Goal: Information Seeking & Learning: Learn about a topic

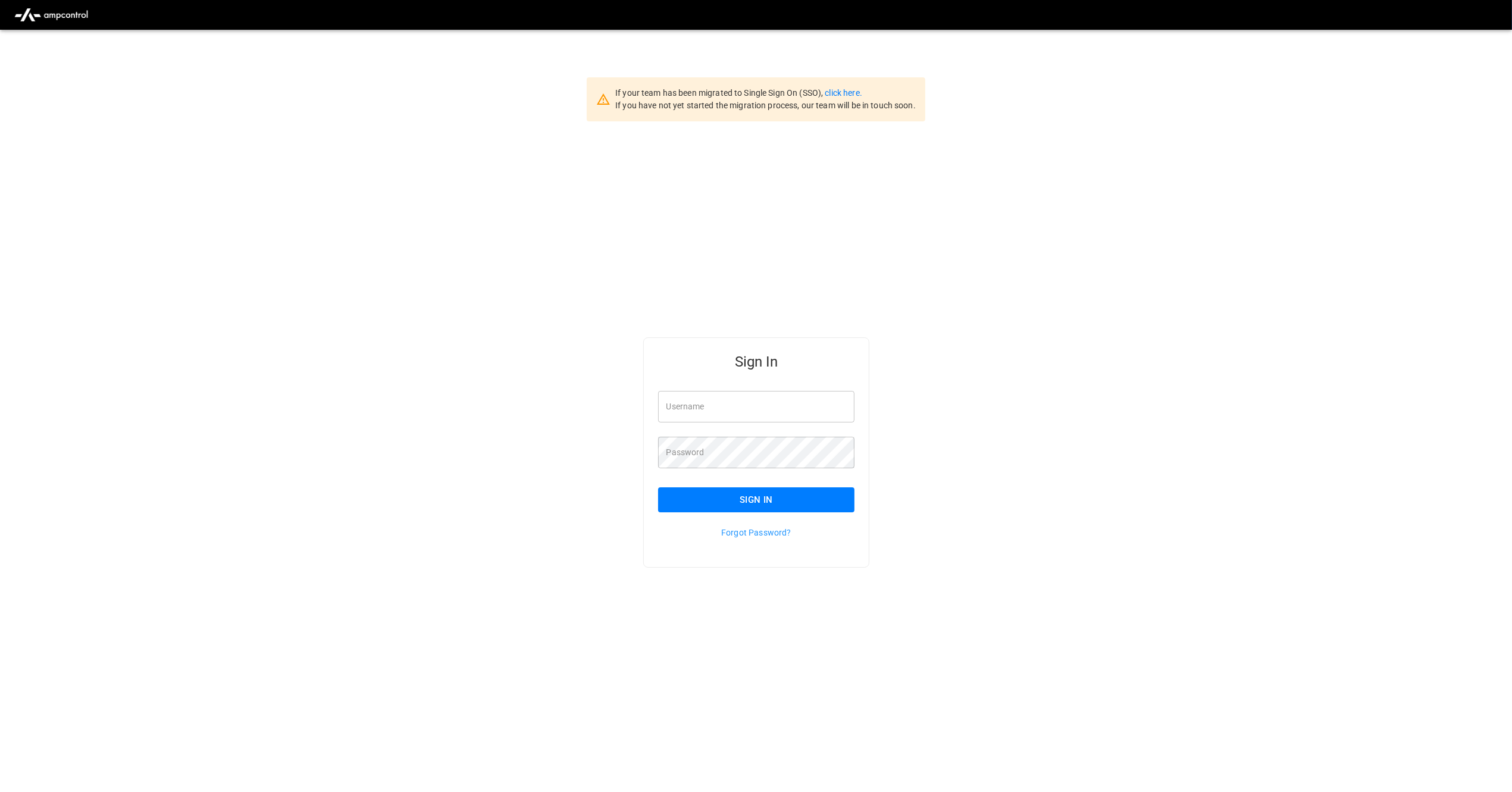
type input "*********"
click at [535, 508] on button "Sign In" at bounding box center [756, 500] width 197 height 25
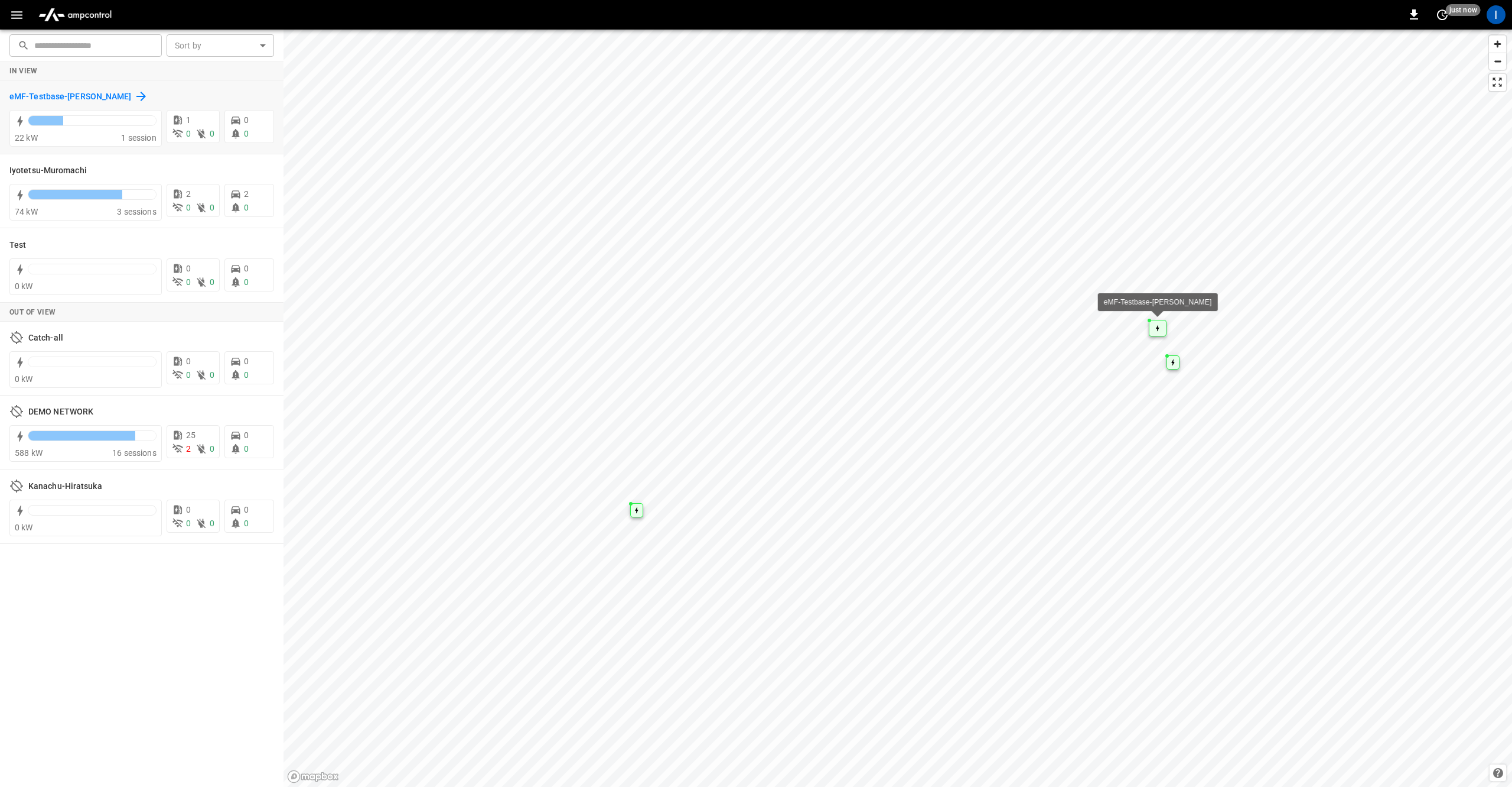
click at [144, 99] on icon at bounding box center [141, 96] width 14 height 14
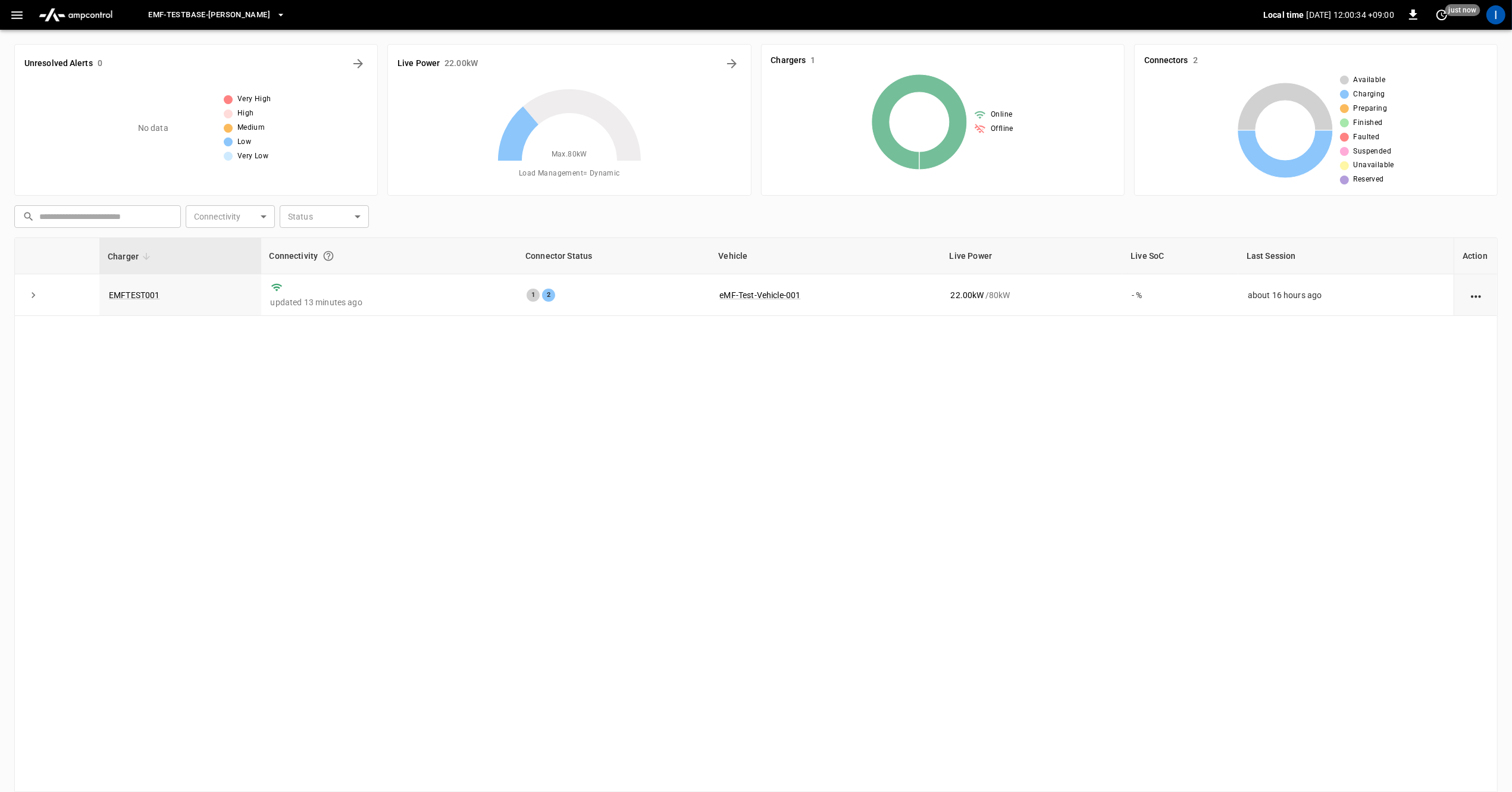
click at [723, 362] on div "Charger Connectivity Connector Status Vehicle Live Power Live SoC Last Session …" at bounding box center [756, 515] width 1484 height 554
click at [7, 19] on button "button" at bounding box center [17, 14] width 25 height 22
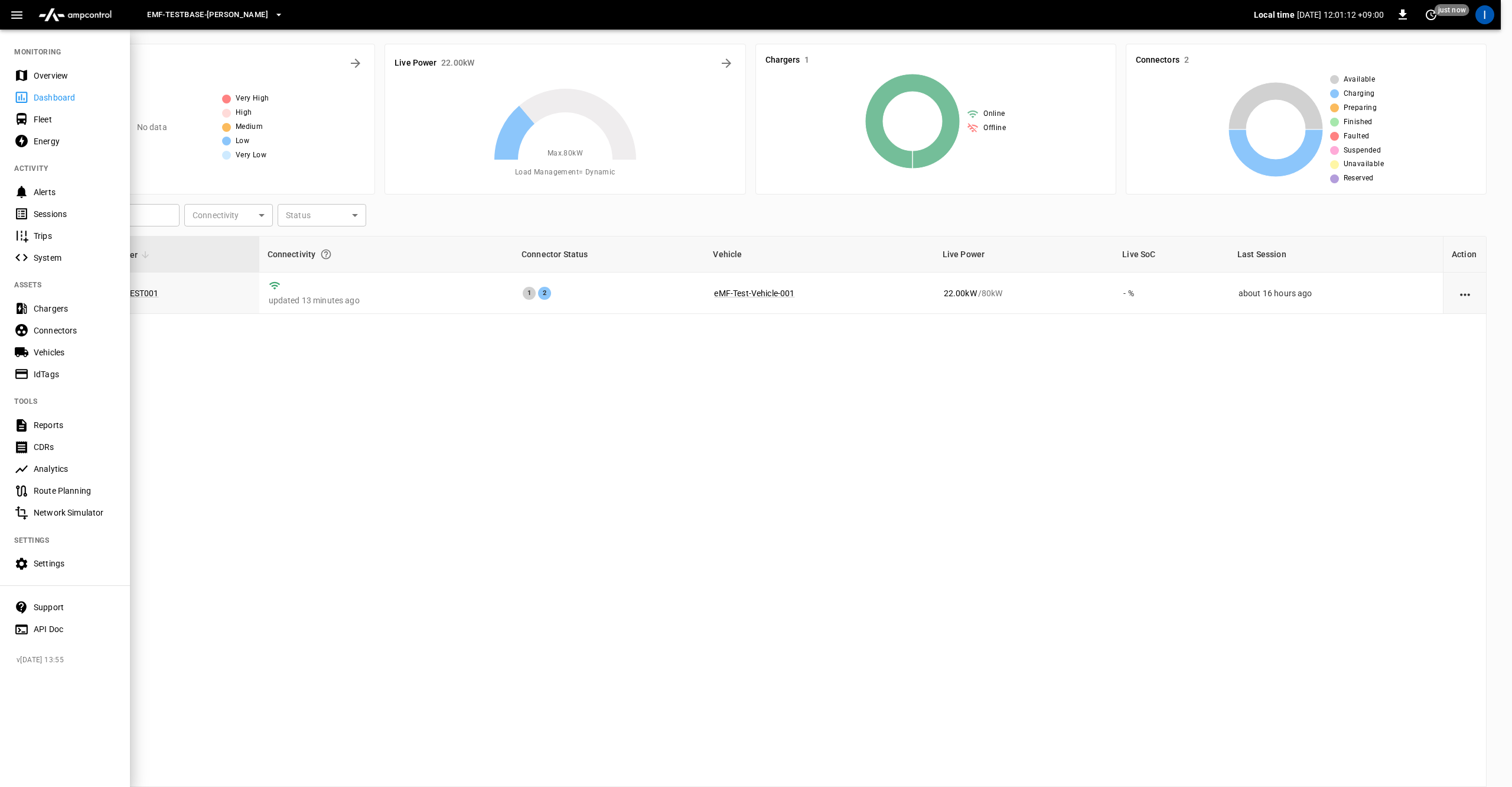
click at [61, 145] on div "Energy" at bounding box center [74, 141] width 82 height 12
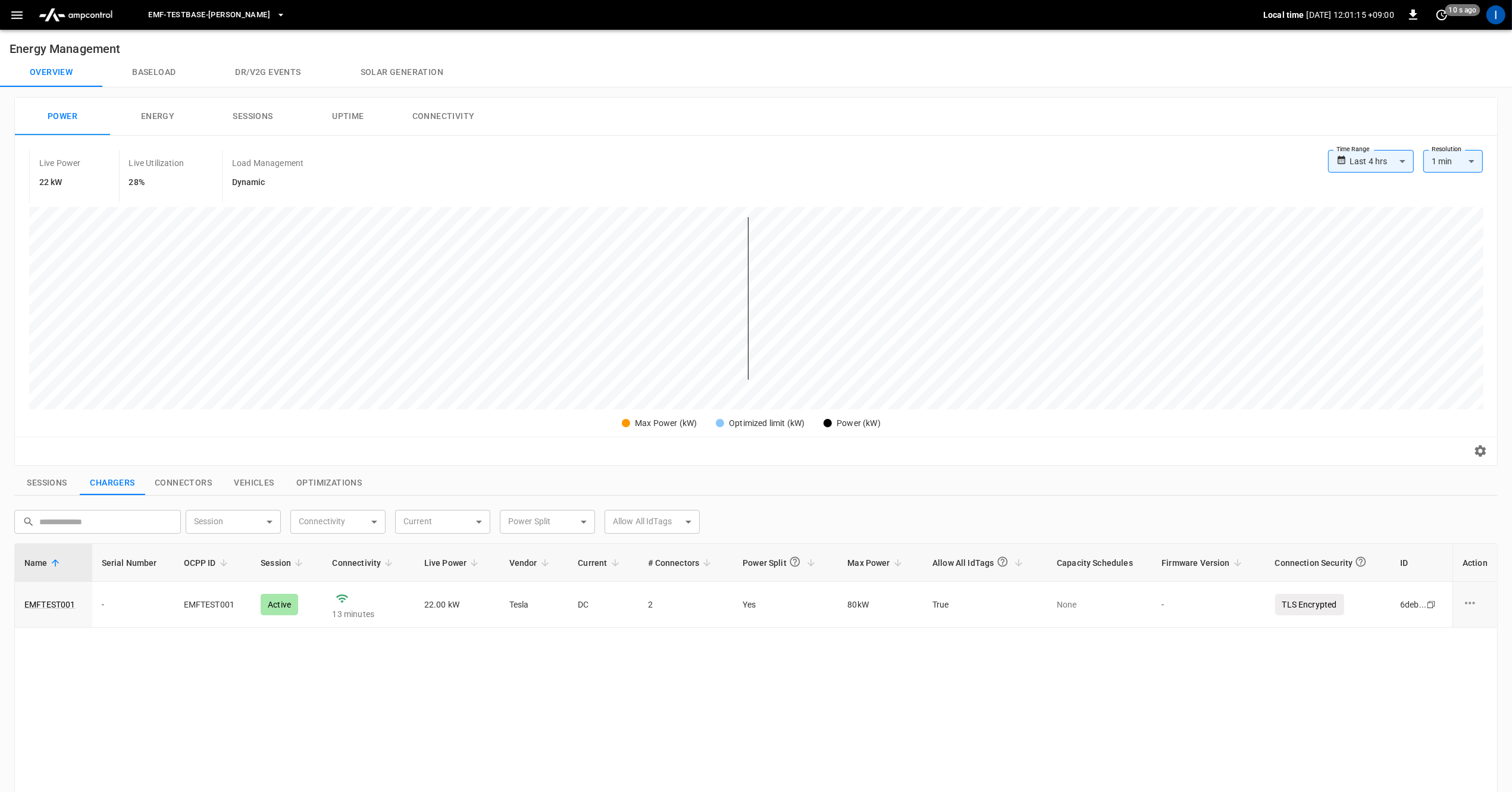
click at [148, 78] on button "Baseload" at bounding box center [153, 73] width 103 height 28
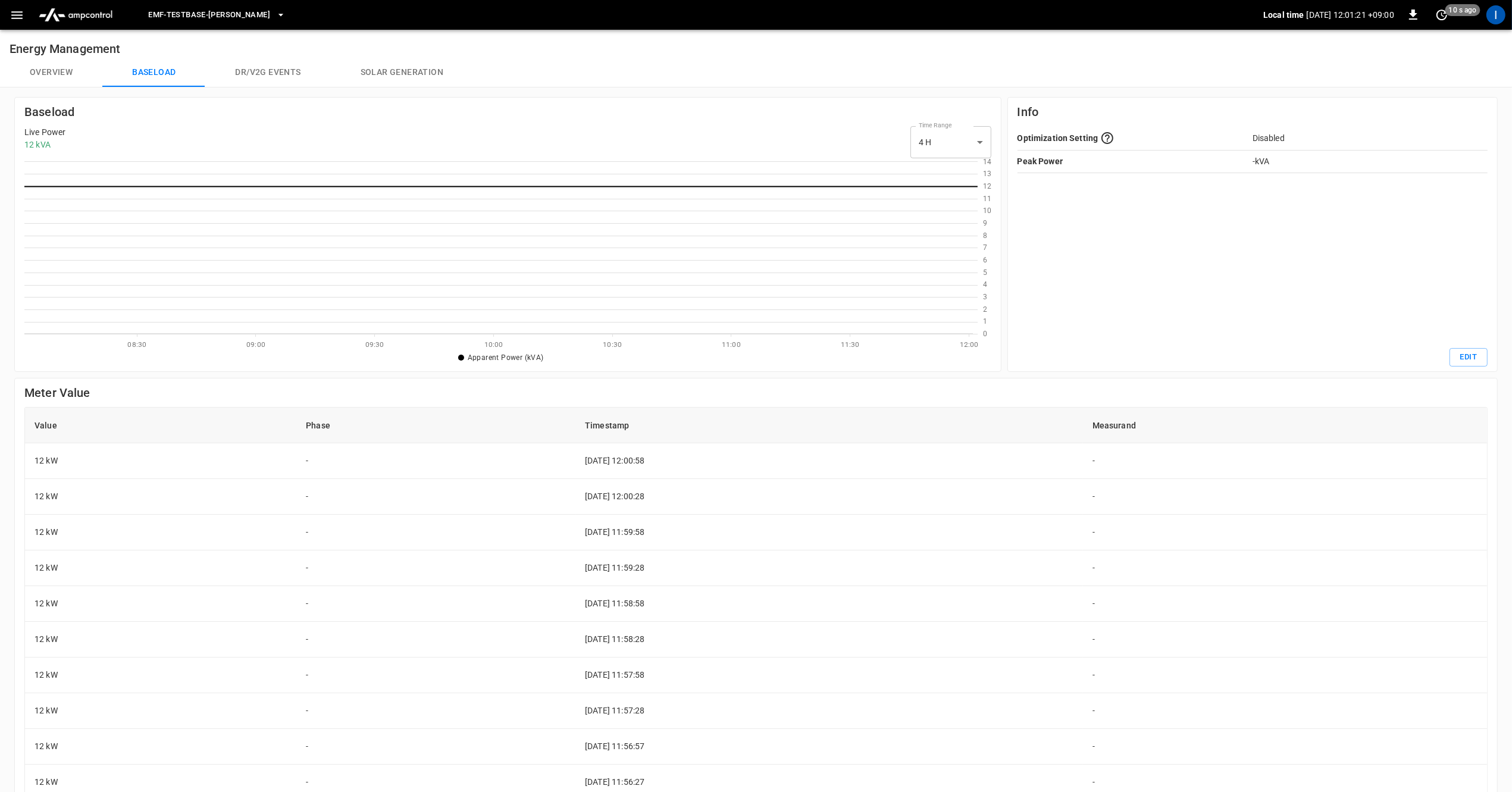
click at [945, 152] on body "eMF-Testbase-Musashimurayama Local time [DATE] 12:01:21 +09:00 0 10 s ago I Ene…" at bounding box center [756, 504] width 1512 height 1010
click at [929, 194] on li "24 H" at bounding box center [951, 191] width 80 height 20
type input "***"
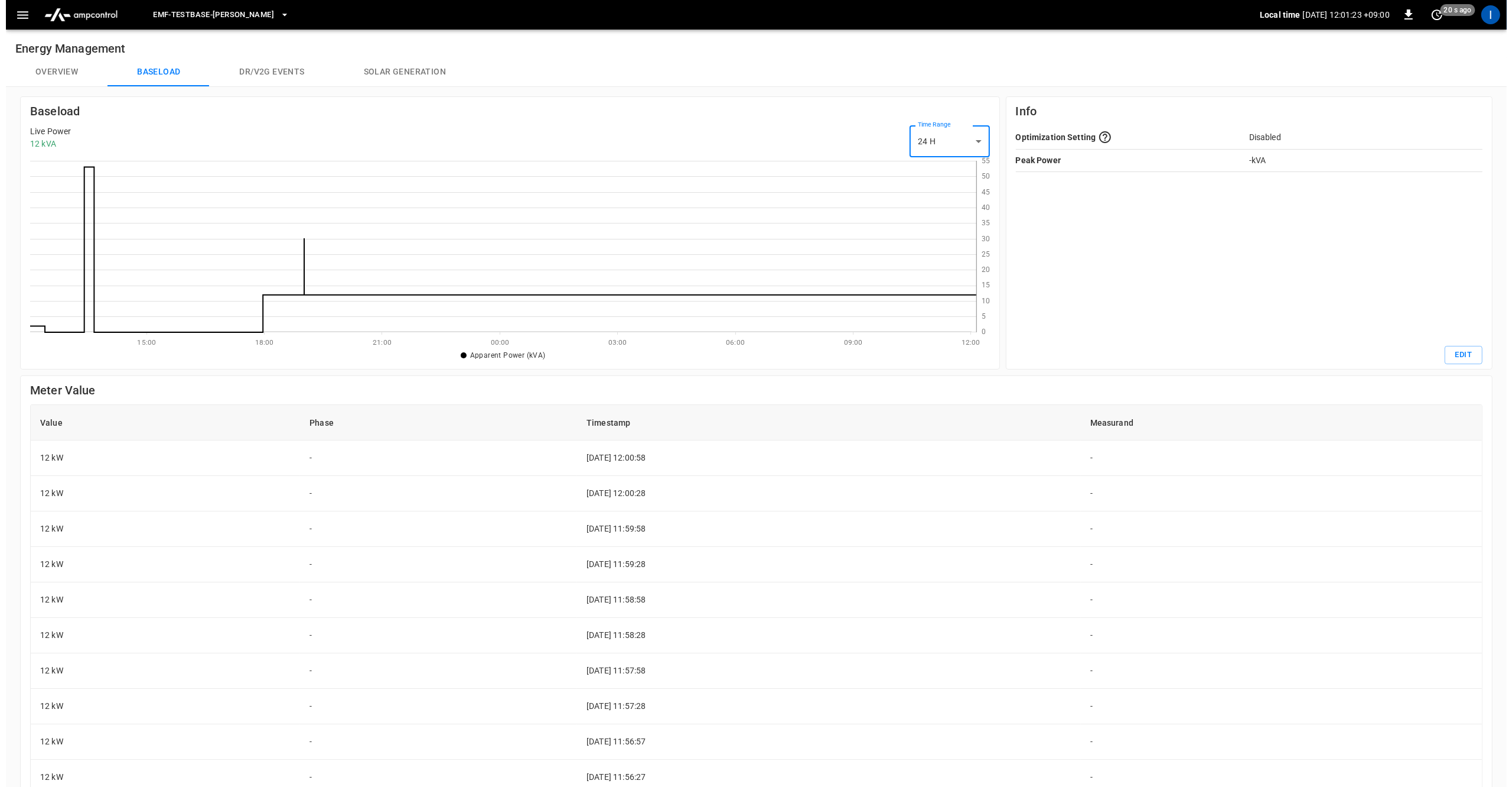
scroll to position [160, 935]
click at [130, 177] on icon at bounding box center [497, 246] width 946 height 171
click at [83, 167] on icon at bounding box center [497, 249] width 946 height 165
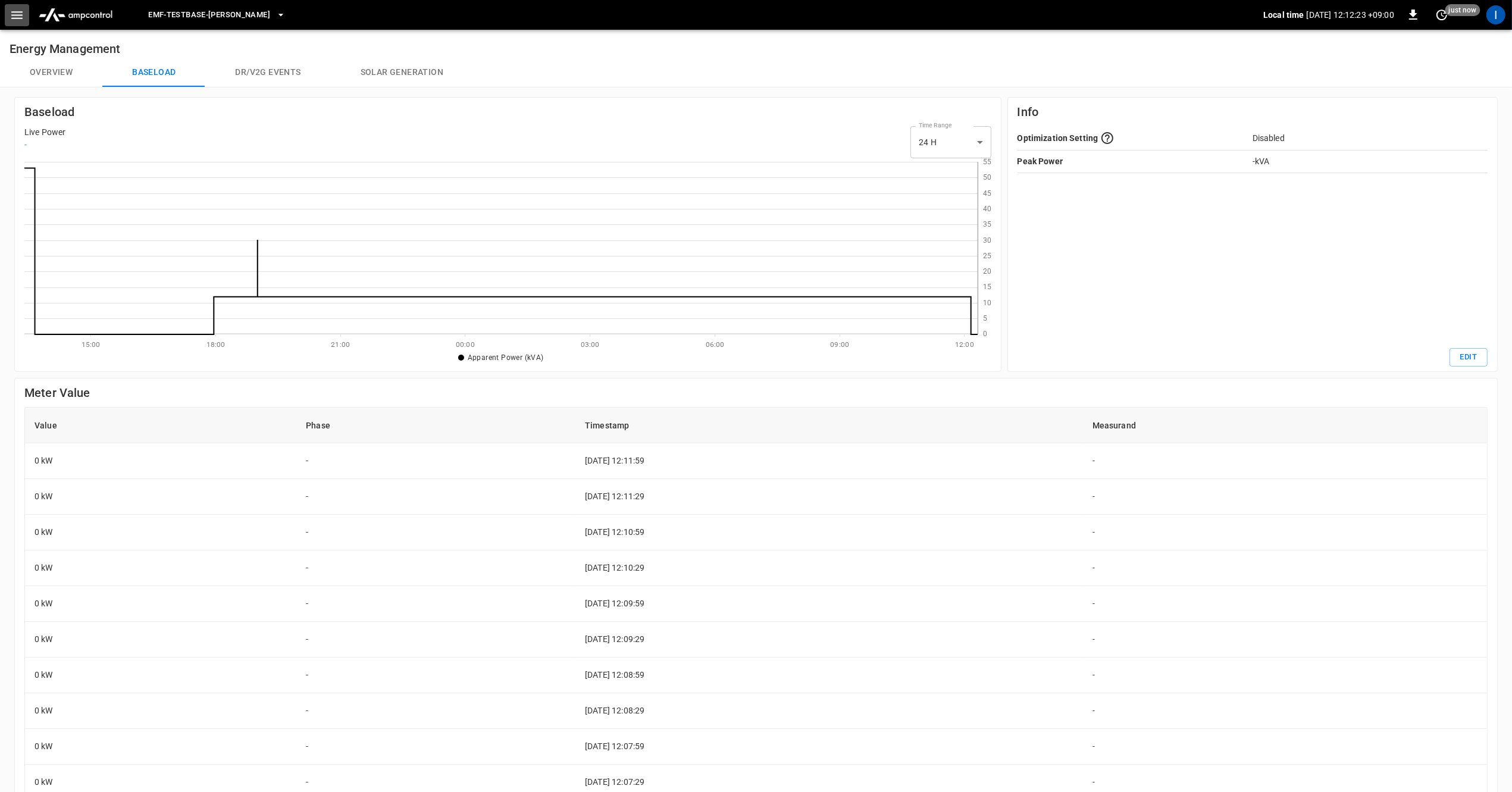
click at [20, 24] on button "button" at bounding box center [17, 14] width 25 height 22
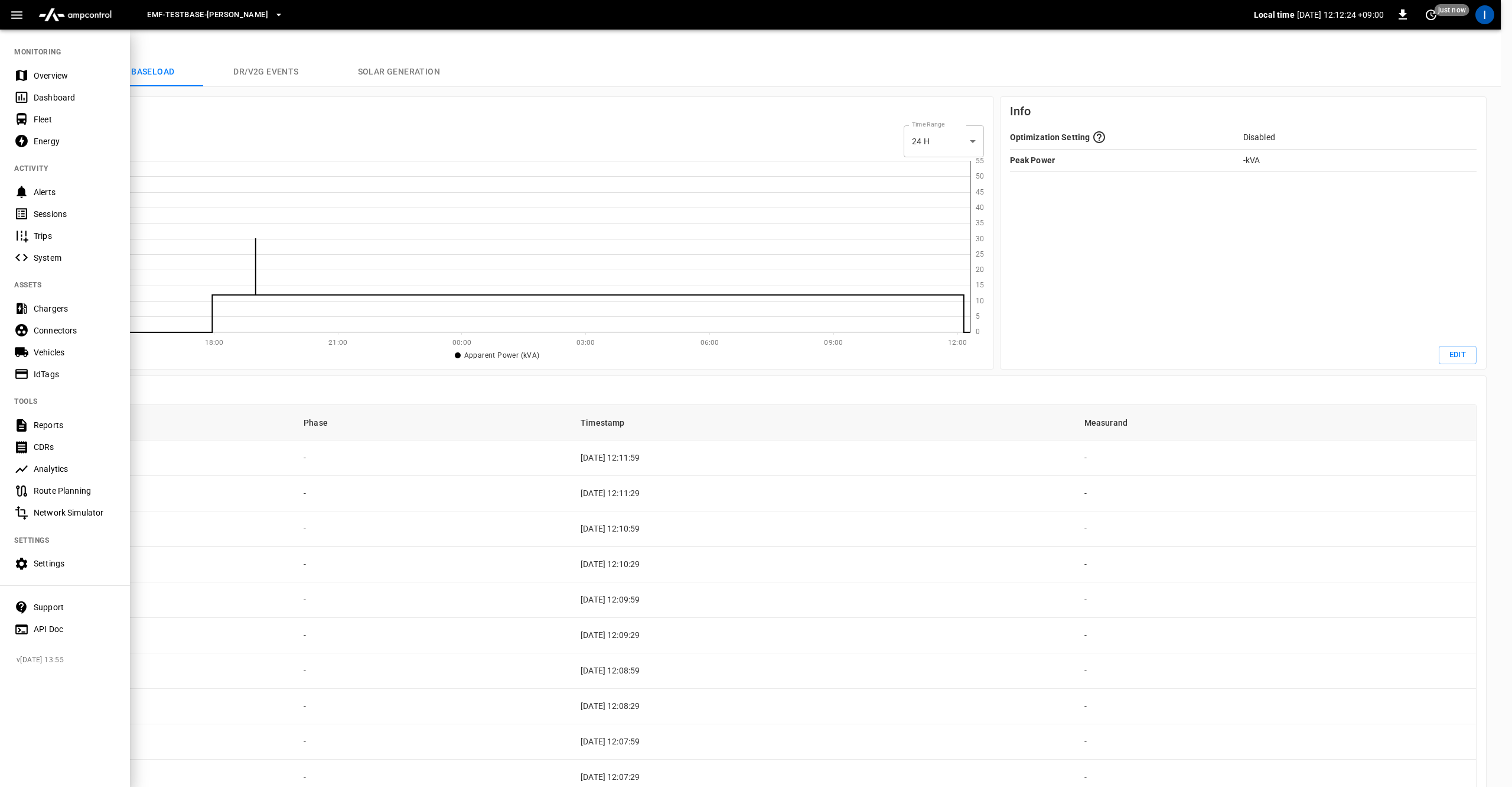
scroll to position [160, 934]
click at [56, 310] on div "Chargers" at bounding box center [74, 308] width 82 height 12
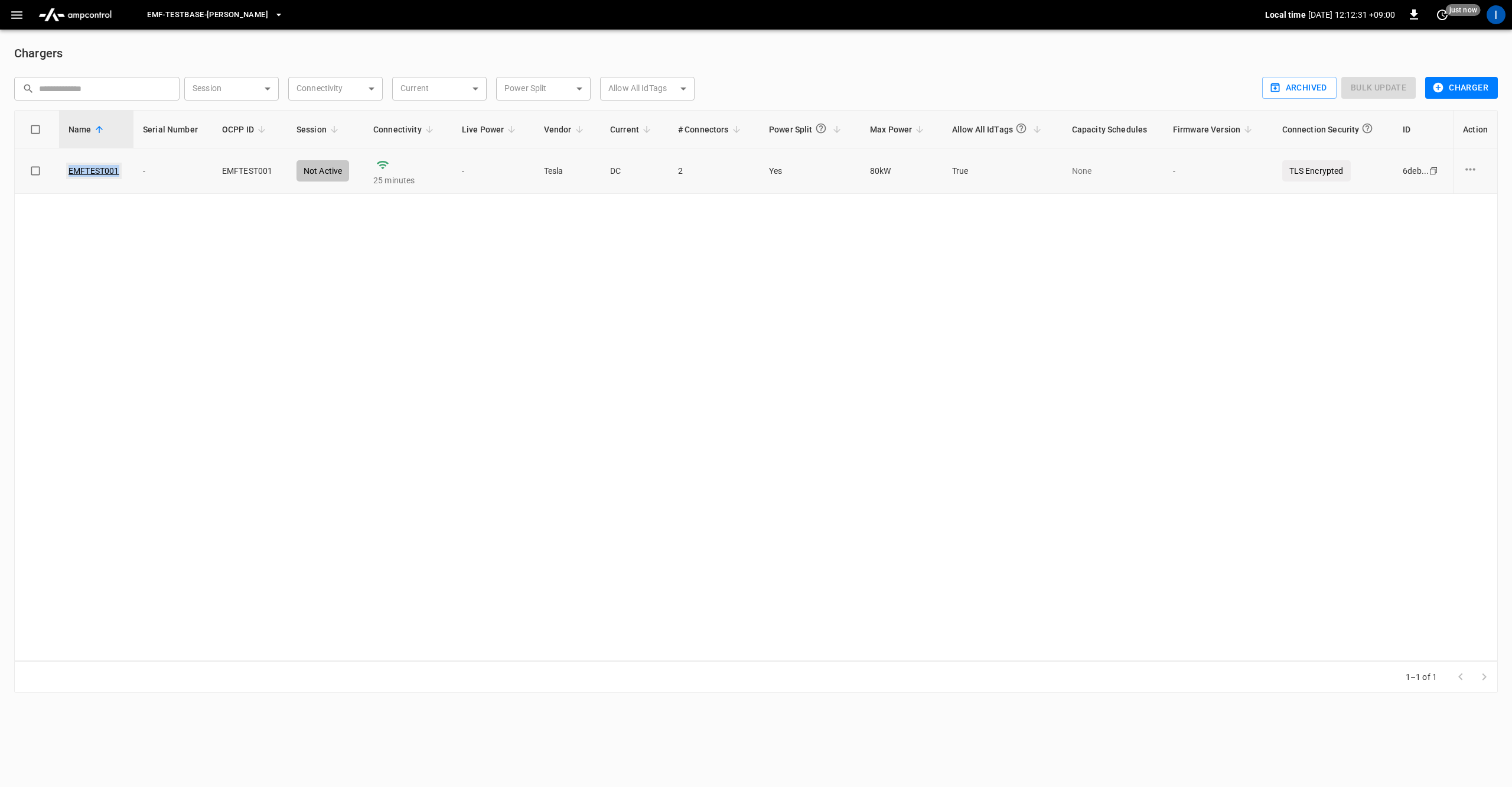
drag, startPoint x: 123, startPoint y: 170, endPoint x: 70, endPoint y: 171, distance: 53.0
click at [70, 171] on div "EMFTEST001" at bounding box center [96, 170] width 55 height 12
copy link "EMFTEST001"
click at [785, 488] on div "Name Serial Number OCPP ID Session Connectivity Live Power Vendor Current # Con…" at bounding box center [756, 386] width 1484 height 551
click at [800, 398] on div "Name Serial Number OCPP ID Session Connectivity Live Power Vendor Current # Con…" at bounding box center [756, 386] width 1484 height 551
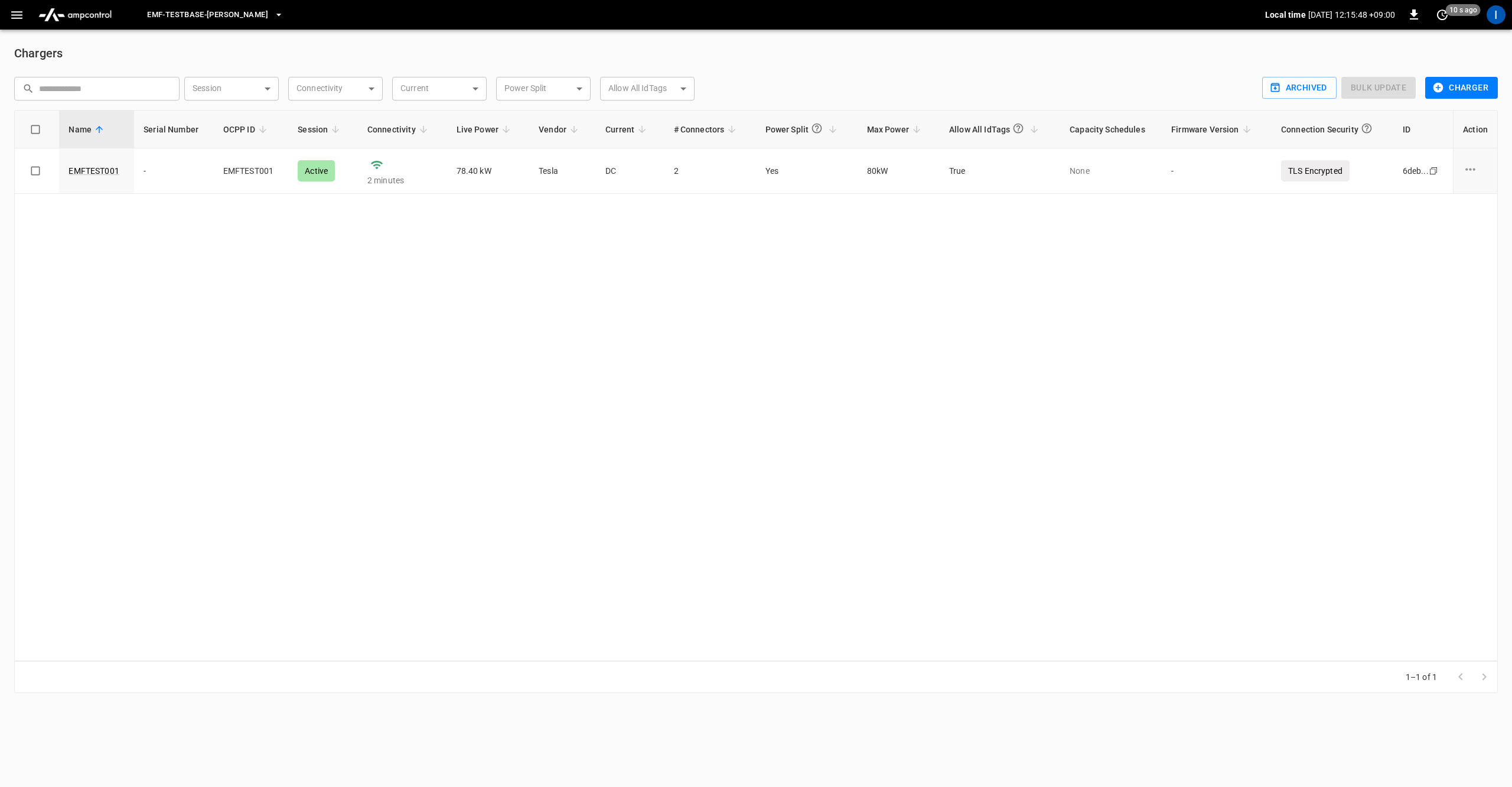
click at [23, 17] on icon "button" at bounding box center [17, 15] width 15 height 15
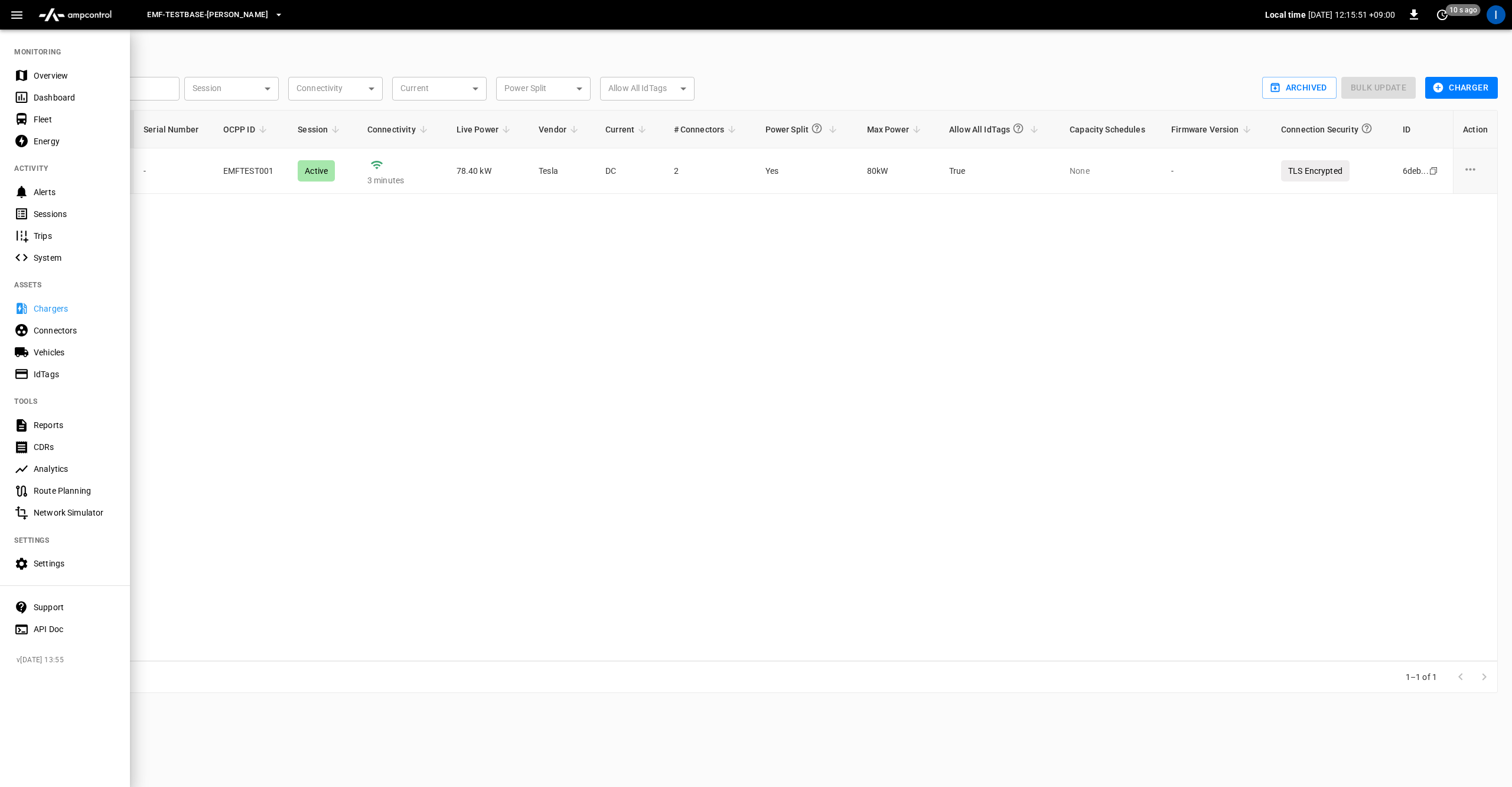
click at [59, 212] on div "Sessions" at bounding box center [74, 213] width 82 height 12
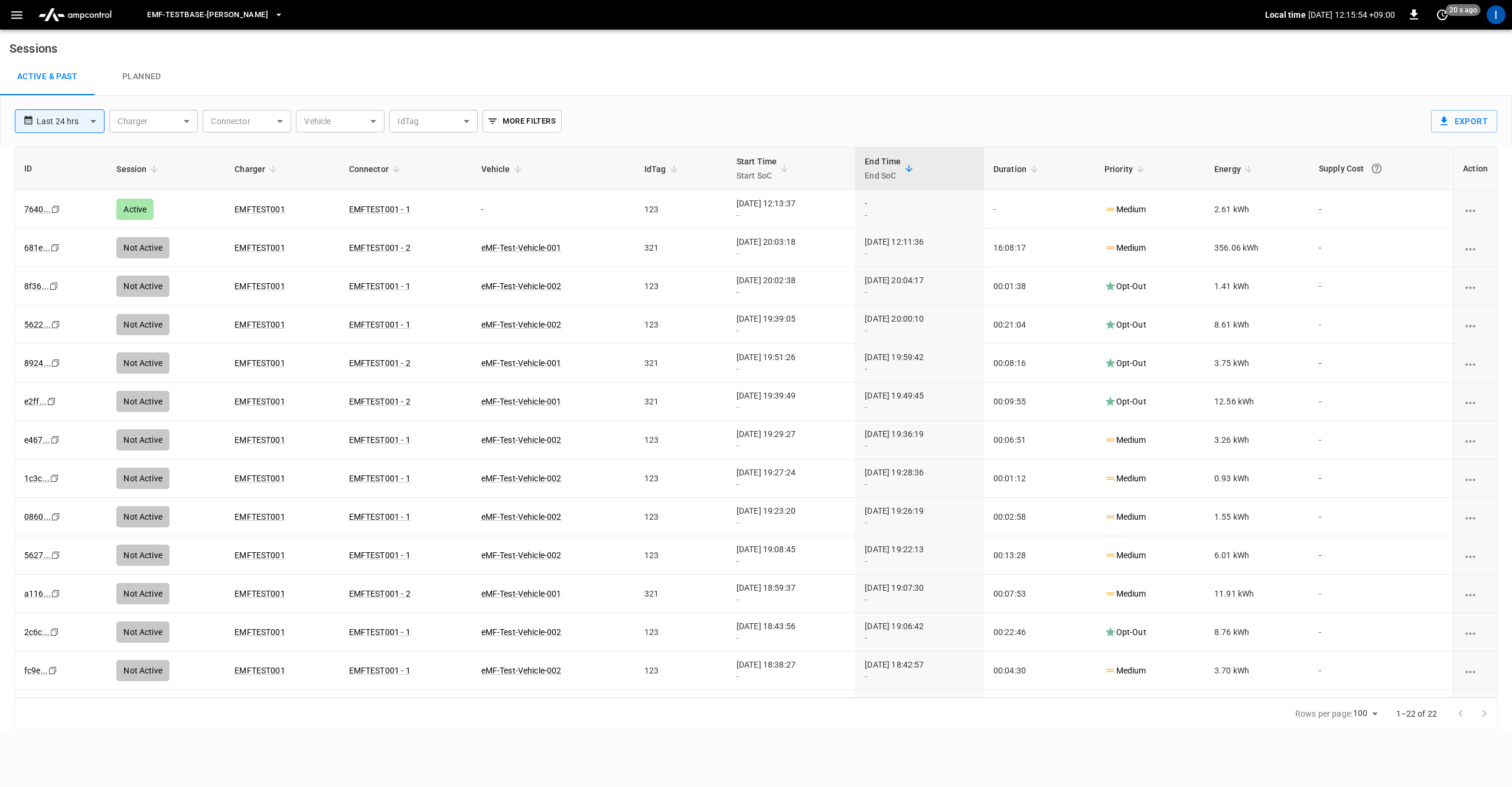
click at [1209, 19] on p "2025-08-30 12:15:54 +09:00" at bounding box center [1351, 14] width 86 height 12
click at [1209, 15] on p "Local time" at bounding box center [1285, 14] width 40 height 12
click at [1209, 15] on p "2025-08-30 12:15:57 +09:00" at bounding box center [1351, 14] width 86 height 12
click at [1209, 15] on icon "set refresh interval" at bounding box center [1442, 14] width 14 height 14
click at [1209, 54] on li "Update every 5 sec" at bounding box center [1404, 58] width 94 height 20
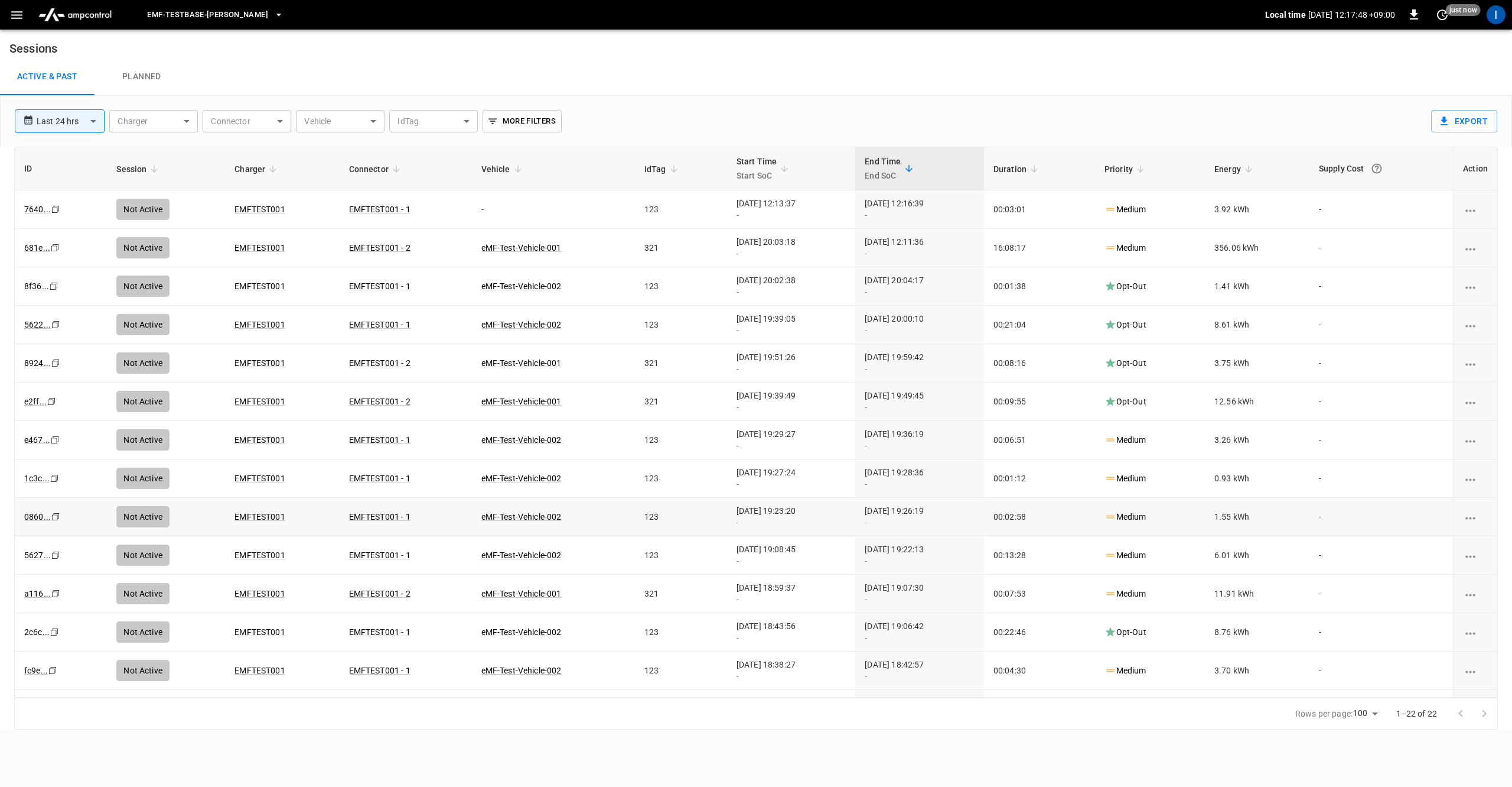
scroll to position [5, 0]
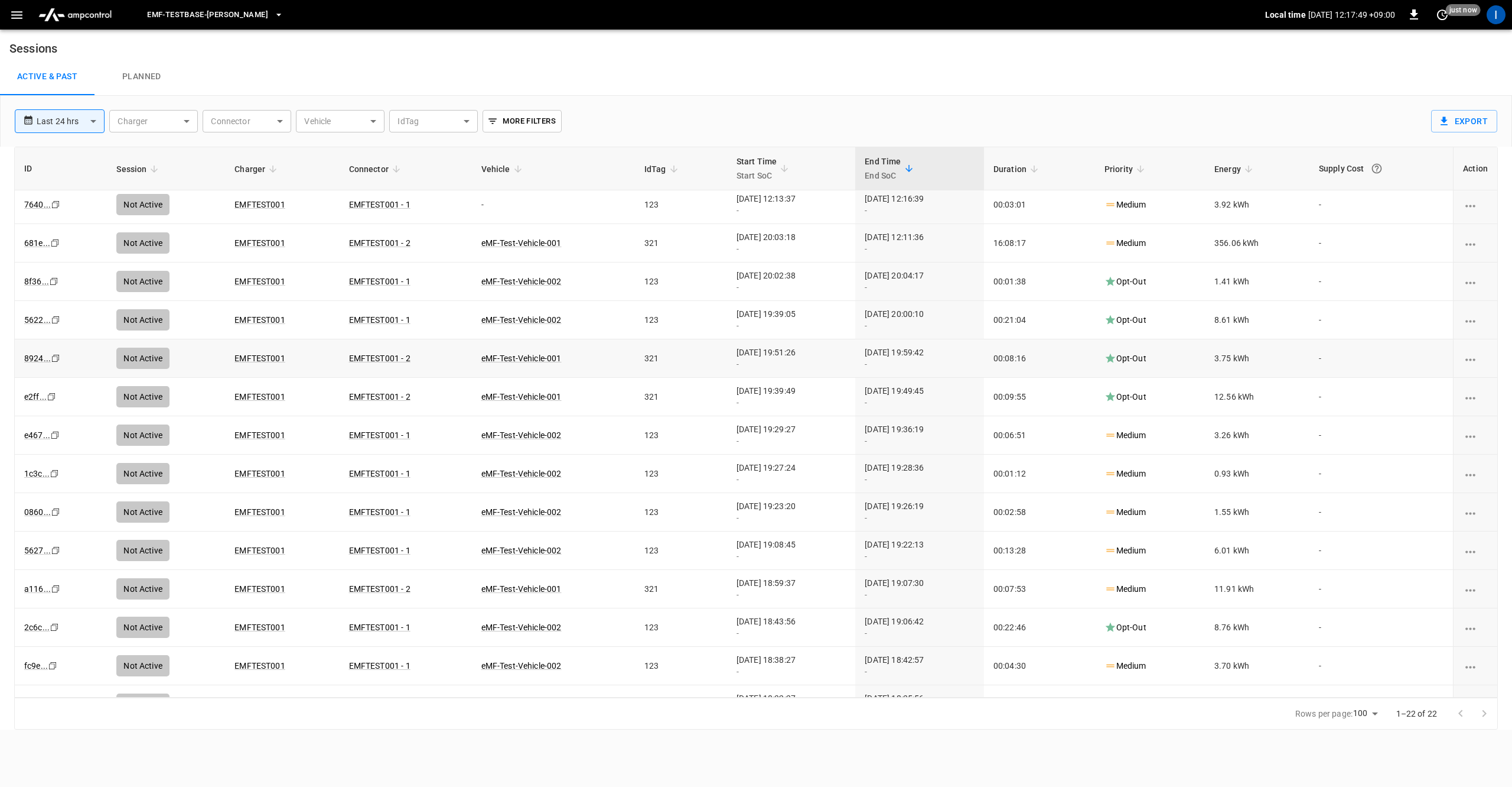
click at [899, 370] on td "2025-08-29 19:59:42 -" at bounding box center [919, 358] width 129 height 39
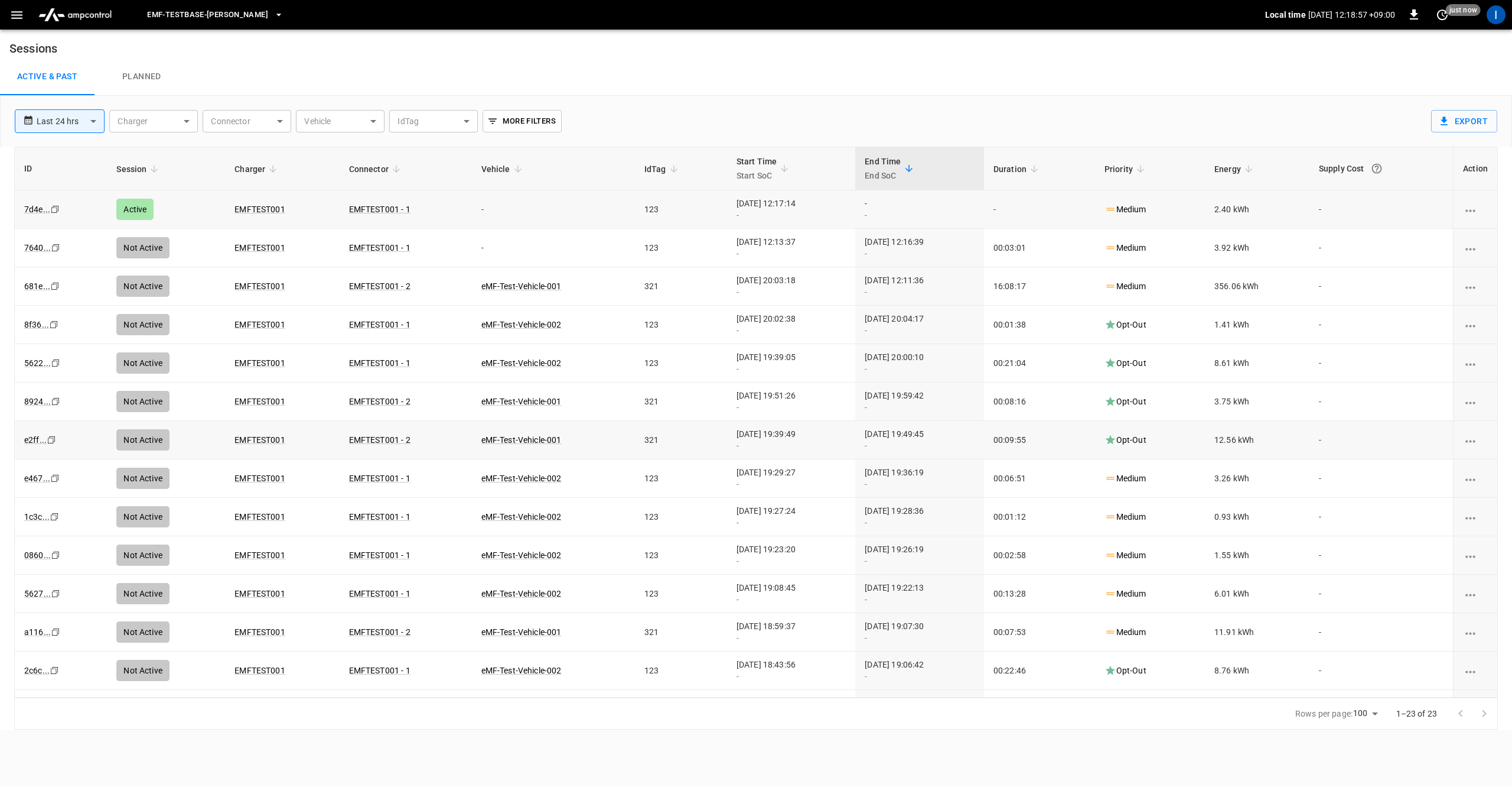
drag, startPoint x: 486, startPoint y: 214, endPoint x: 446, endPoint y: 210, distance: 40.2
click at [446, 209] on tr "7d4e ... Copy Active EMFTEST001 EMFTEST001 - 1 - 123 2025-08-30 12:17:14 - - - …" at bounding box center [756, 209] width 1483 height 39
drag, startPoint x: 447, startPoint y: 211, endPoint x: 484, endPoint y: 206, distance: 37.3
click at [484, 206] on tr "7d4e ... Copy Active EMFTEST001 EMFTEST001 - 1 - 123 2025-08-30 12:17:14 - - - …" at bounding box center [756, 209] width 1483 height 39
click at [472, 211] on td "-" at bounding box center [553, 209] width 163 height 39
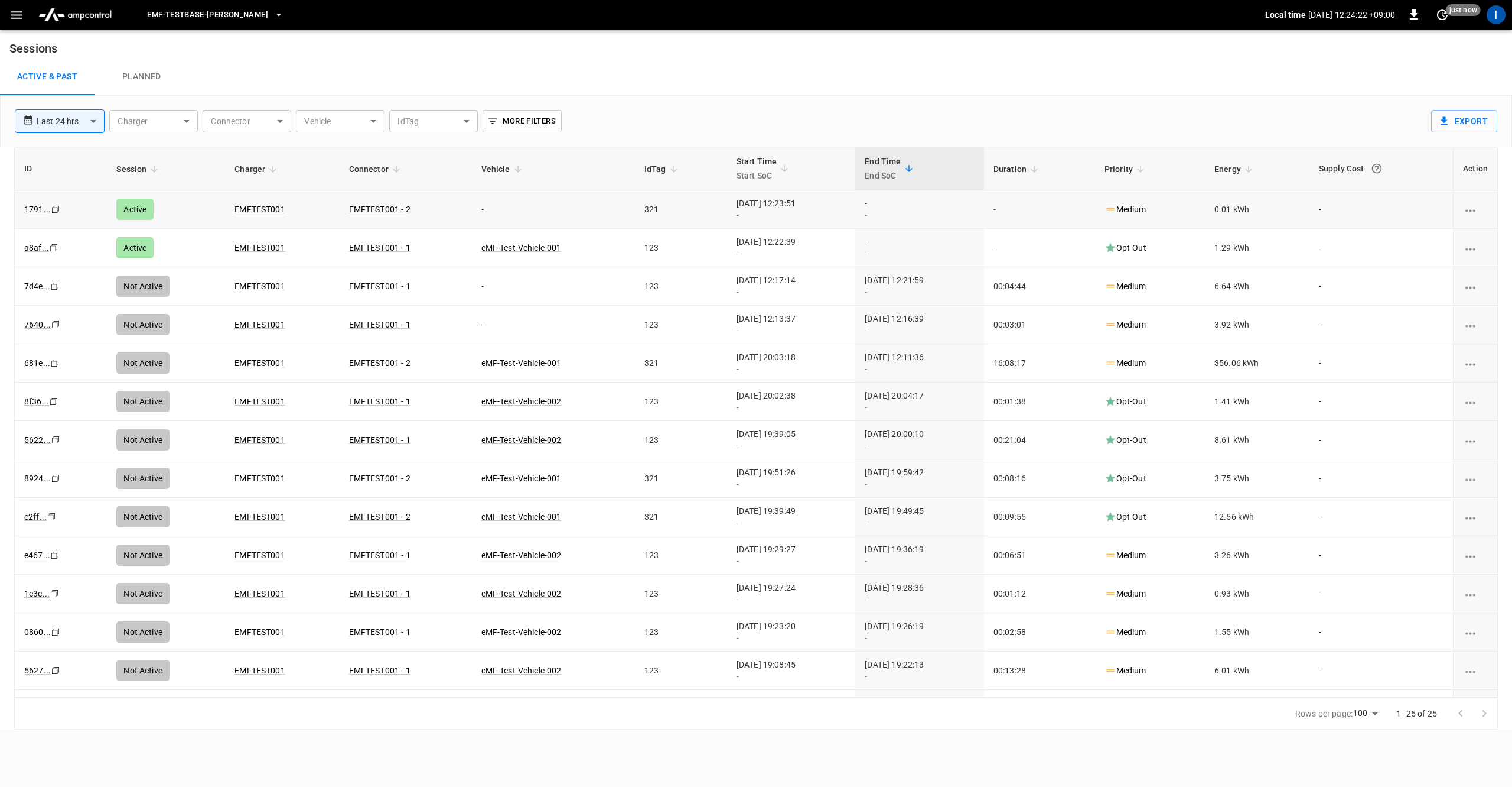
click at [472, 211] on td "-" at bounding box center [553, 209] width 163 height 39
drag, startPoint x: 460, startPoint y: 208, endPoint x: 476, endPoint y: 206, distance: 16.1
click at [475, 206] on td "-" at bounding box center [553, 209] width 163 height 39
click at [635, 203] on td "321" at bounding box center [681, 209] width 92 height 39
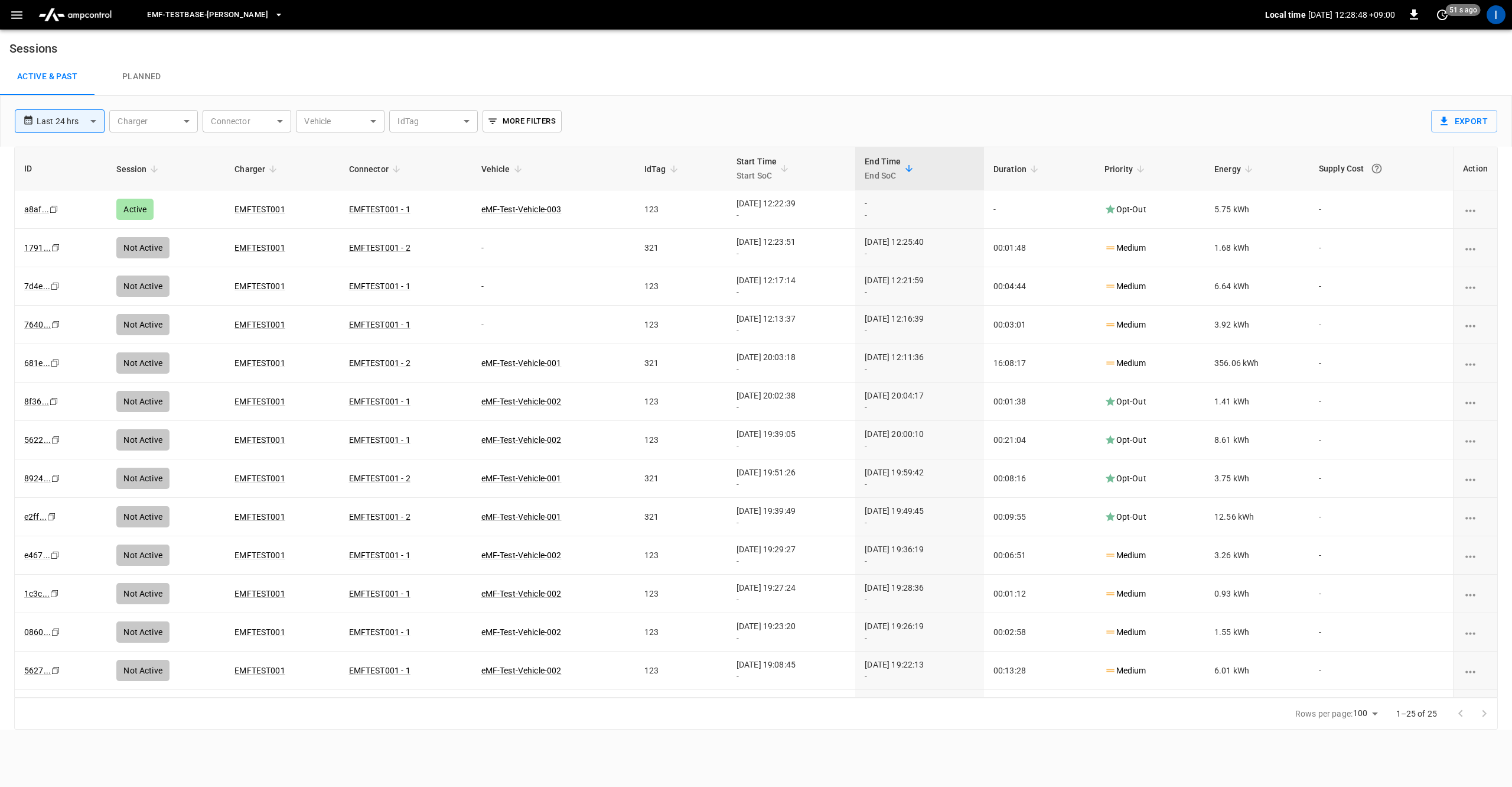
click at [17, 15] on icon "button" at bounding box center [17, 15] width 11 height 8
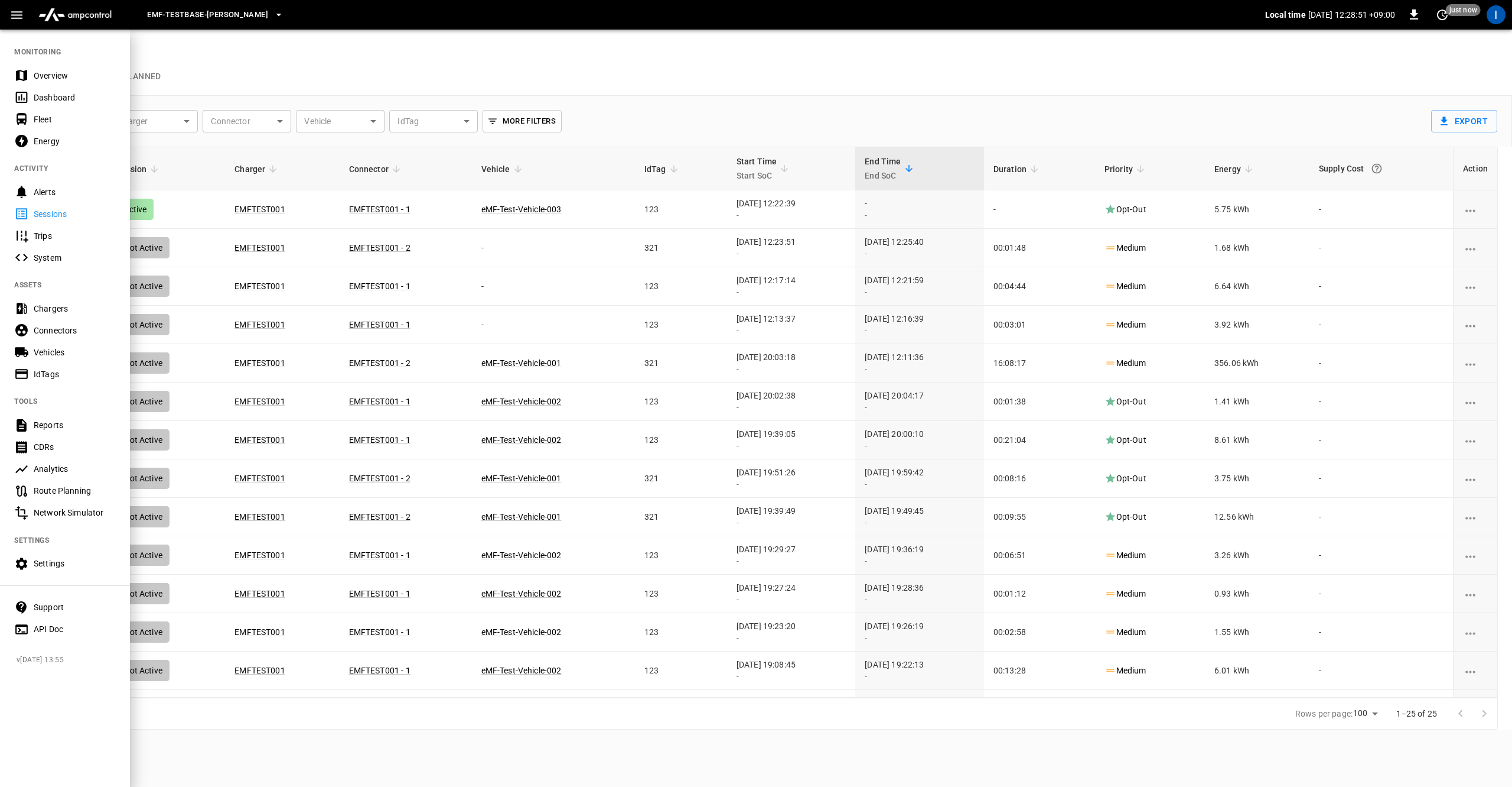
click at [33, 351] on div "Vehicles" at bounding box center [65, 352] width 130 height 22
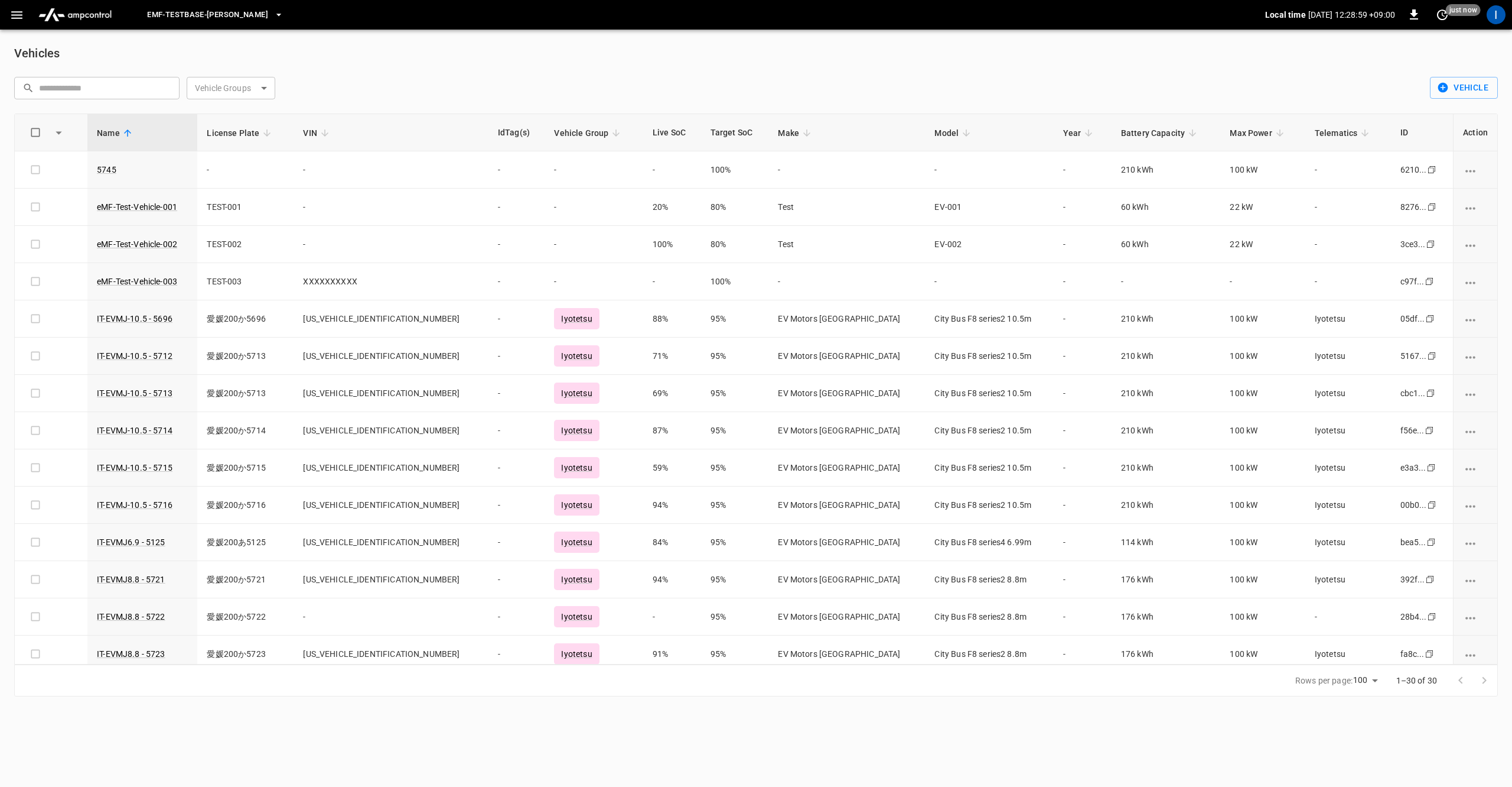
click at [18, 22] on icon "button" at bounding box center [17, 15] width 15 height 15
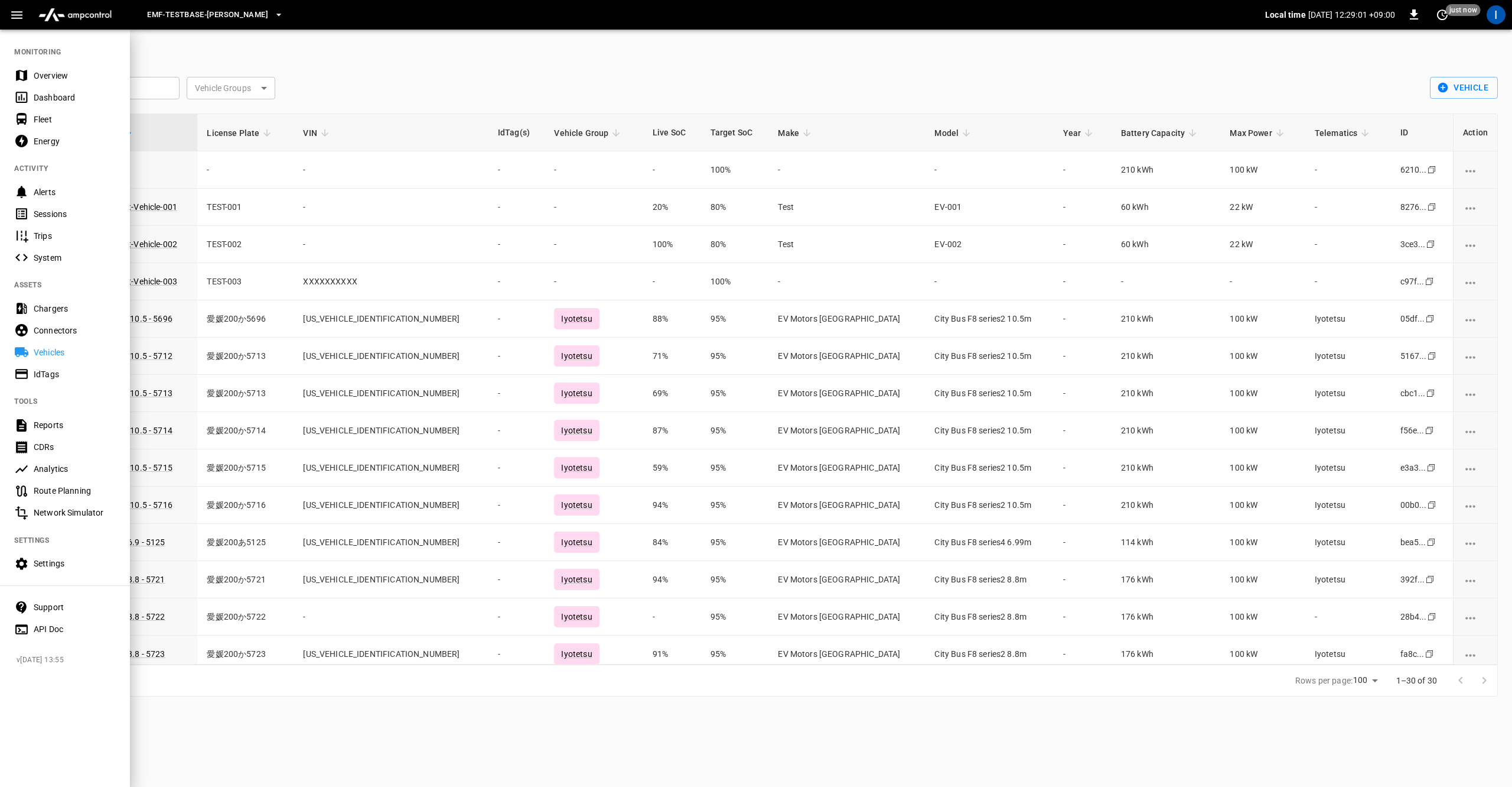
click at [79, 312] on div "Chargers" at bounding box center [74, 308] width 82 height 12
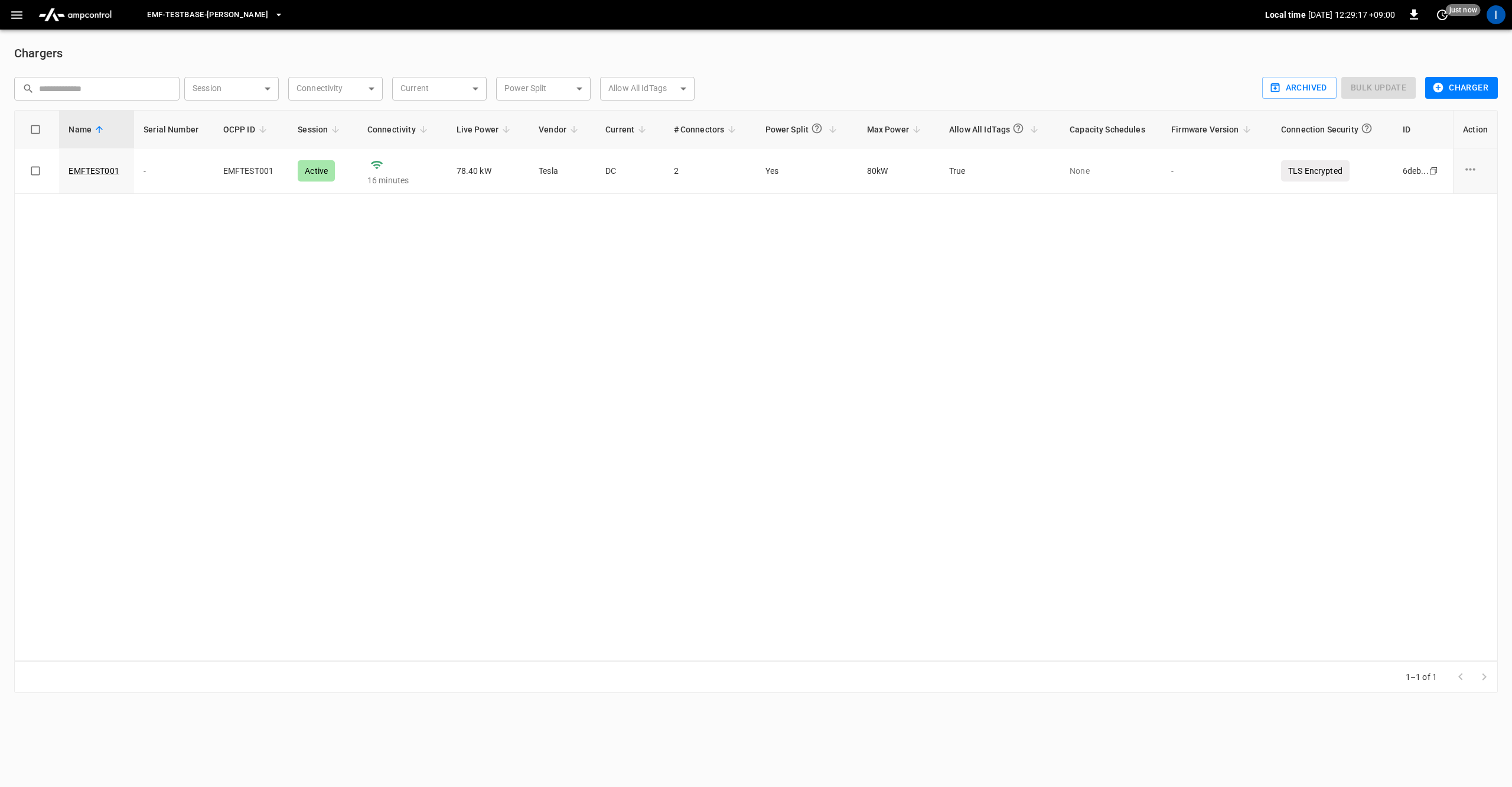
click at [18, 17] on icon "button" at bounding box center [17, 15] width 15 height 15
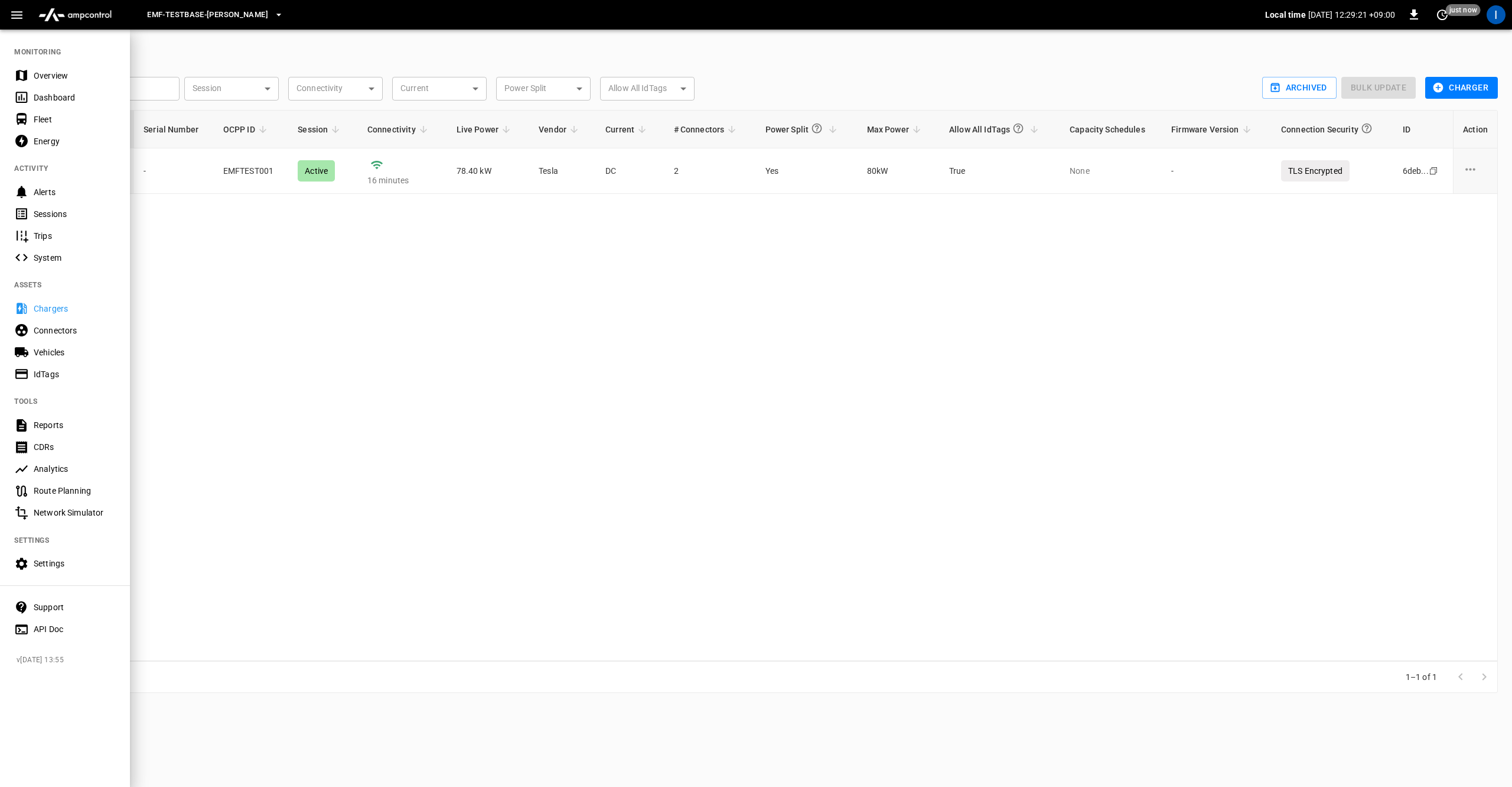
click at [274, 317] on div at bounding box center [756, 393] width 1512 height 787
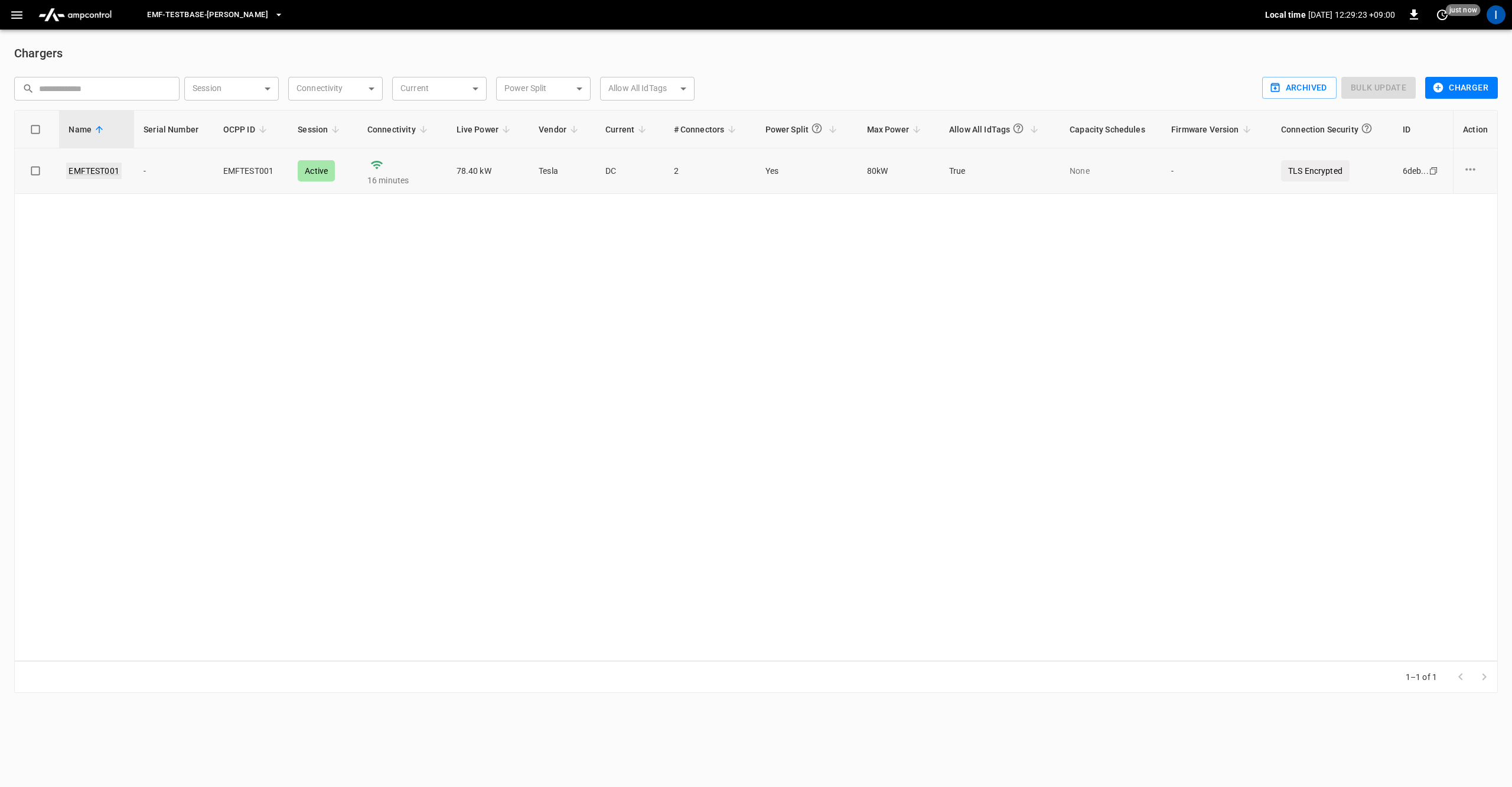
click at [89, 174] on link "EMFTEST001" at bounding box center [93, 171] width 55 height 17
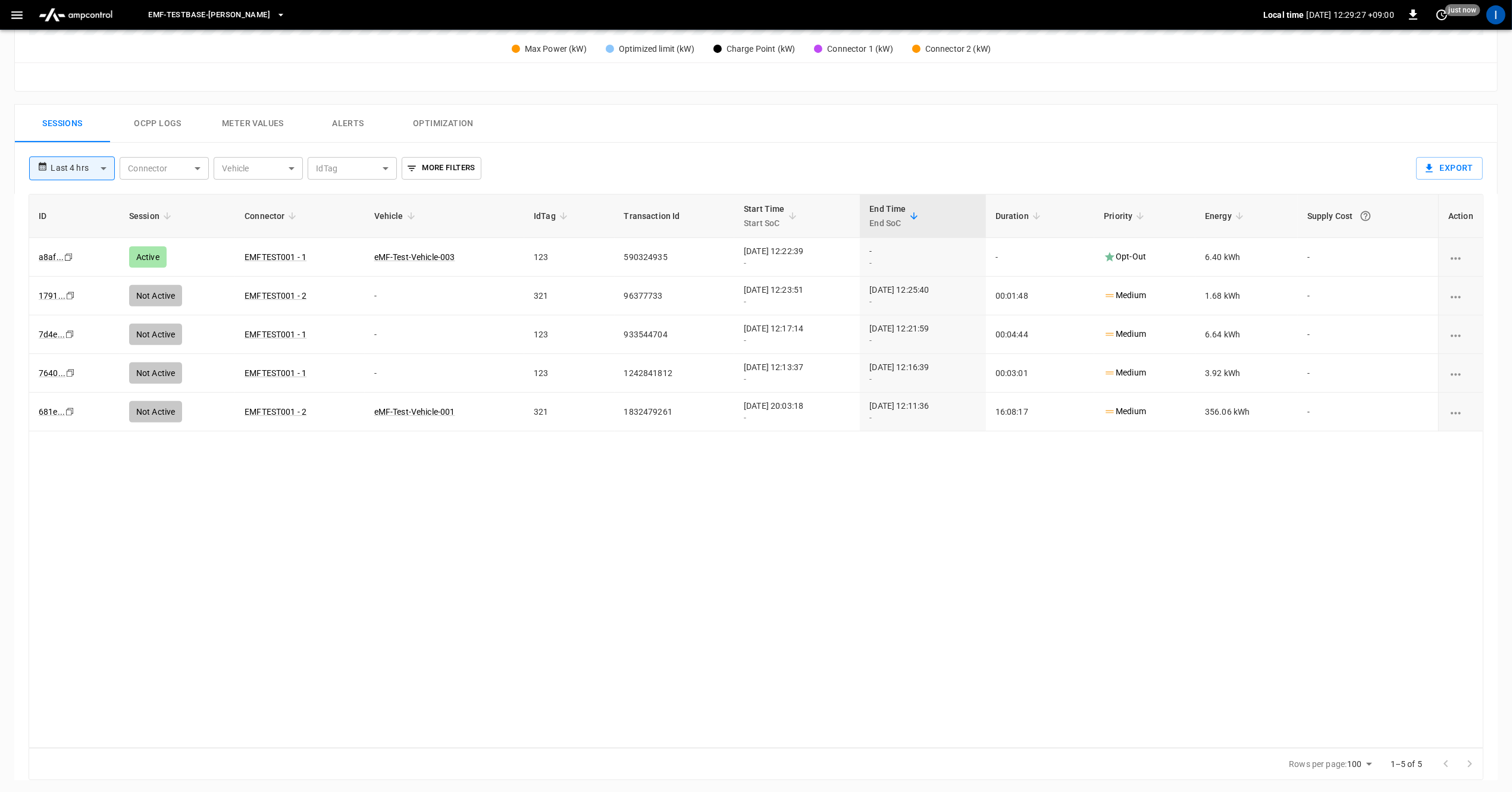
scroll to position [479, 0]
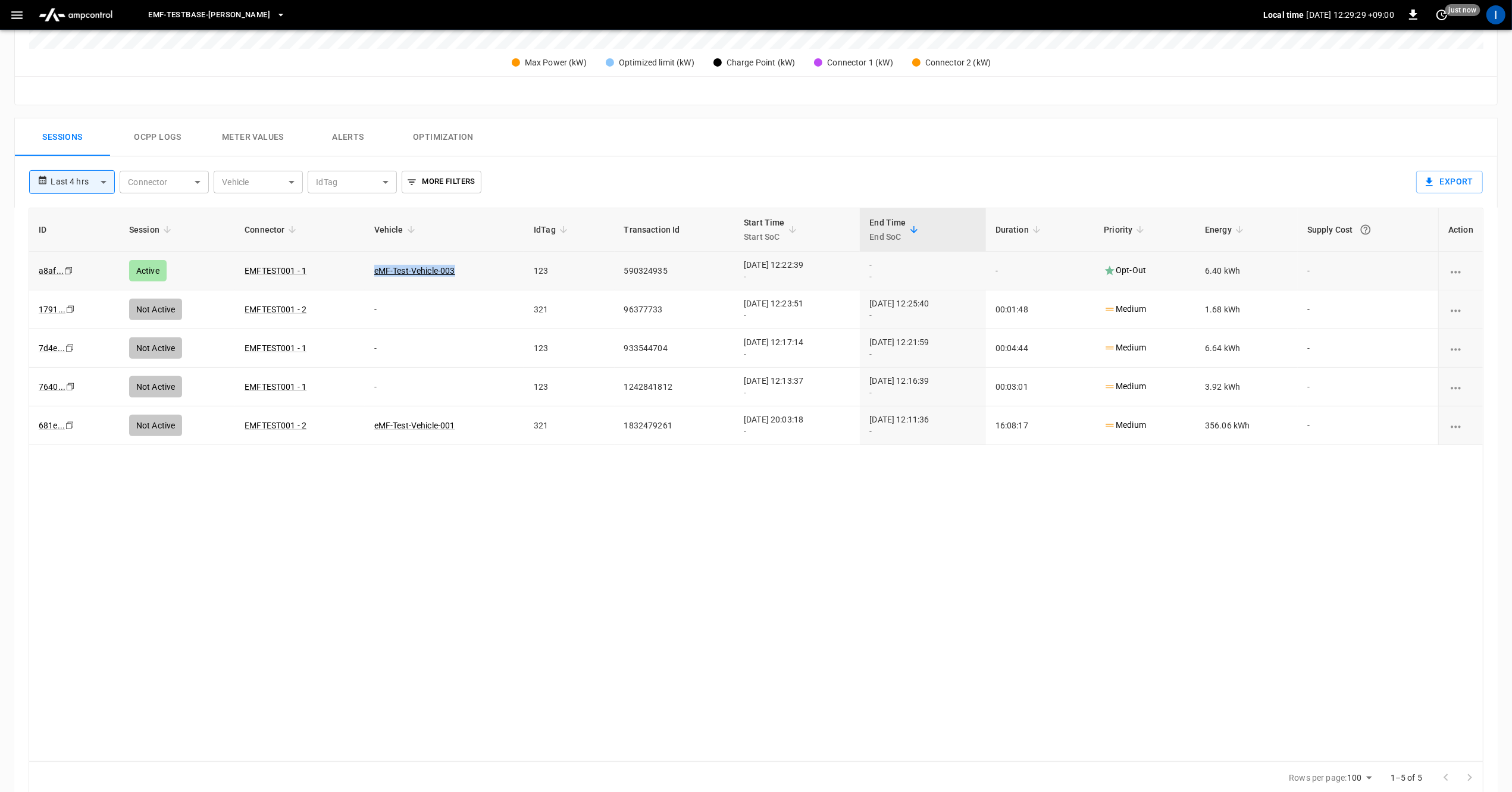
drag, startPoint x: 455, startPoint y: 265, endPoint x: 354, endPoint y: 268, distance: 101.0
click at [365, 268] on td "eMF-Test-Vehicle-003" at bounding box center [444, 271] width 159 height 39
click at [525, 267] on td "123" at bounding box center [569, 271] width 90 height 39
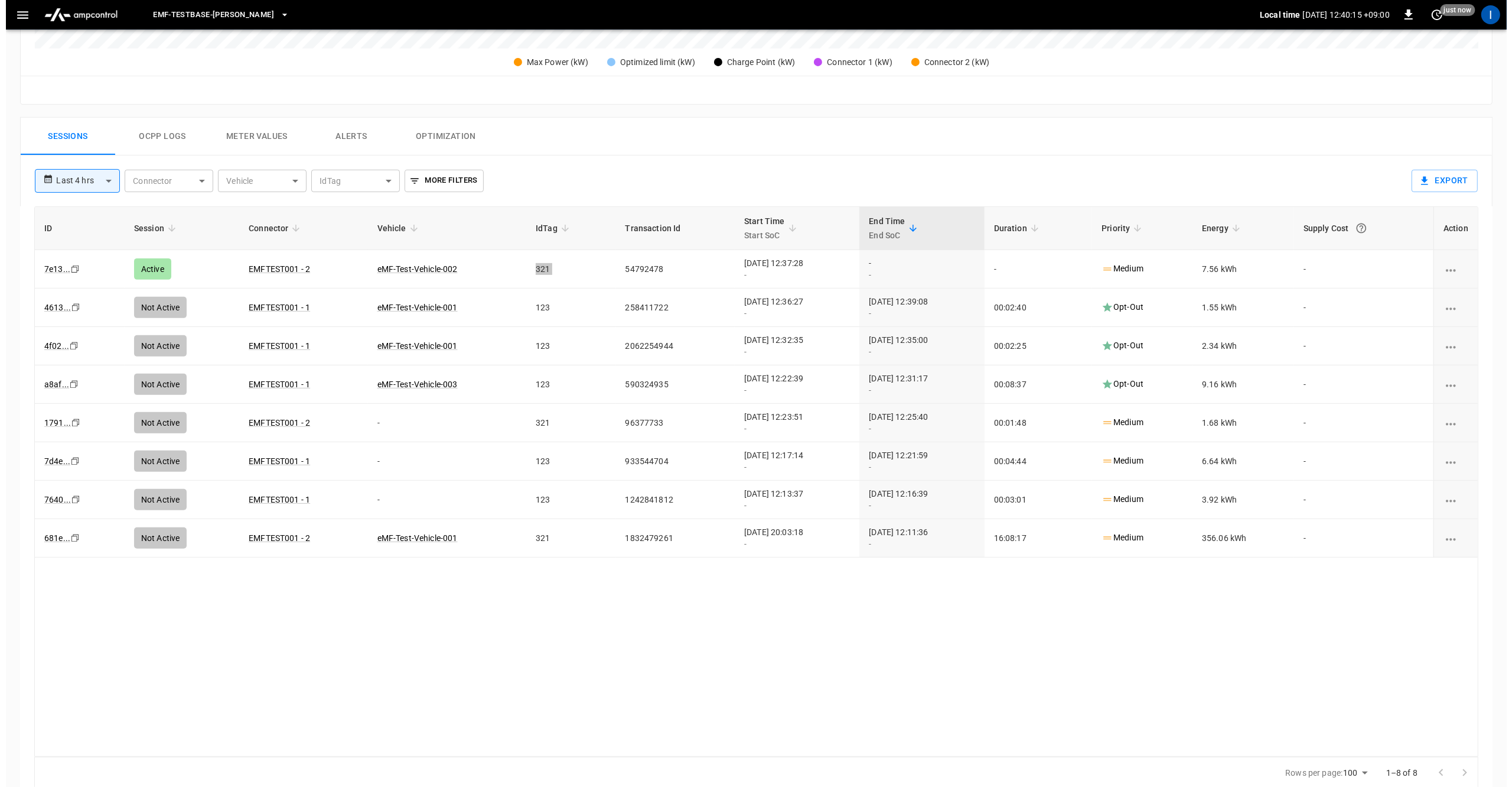
scroll to position [476, 0]
click at [15, 15] on icon "button" at bounding box center [17, 15] width 11 height 8
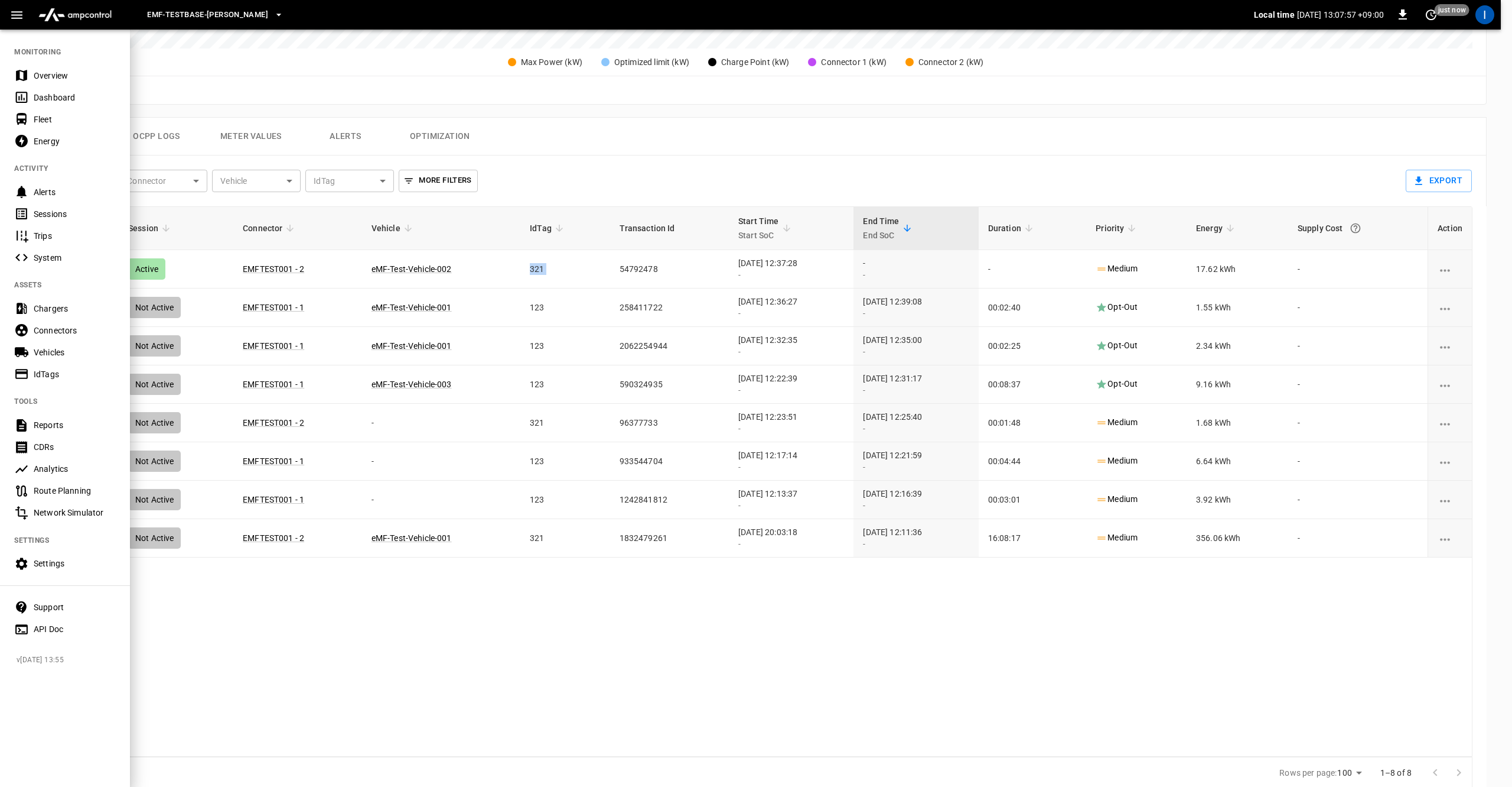
click at [56, 142] on div "Energy" at bounding box center [74, 141] width 82 height 12
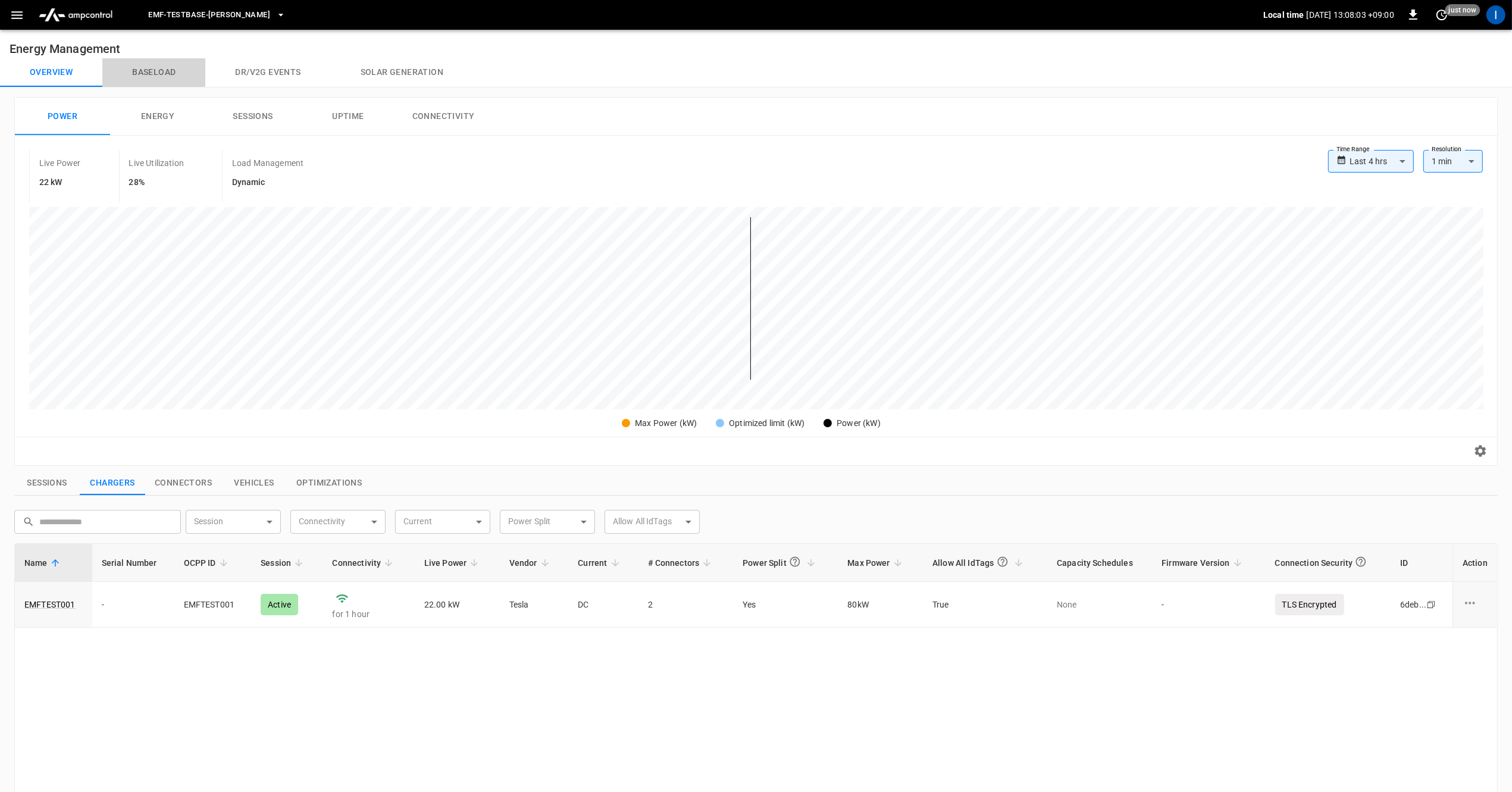
click at [166, 73] on button "Baseload" at bounding box center [153, 73] width 103 height 28
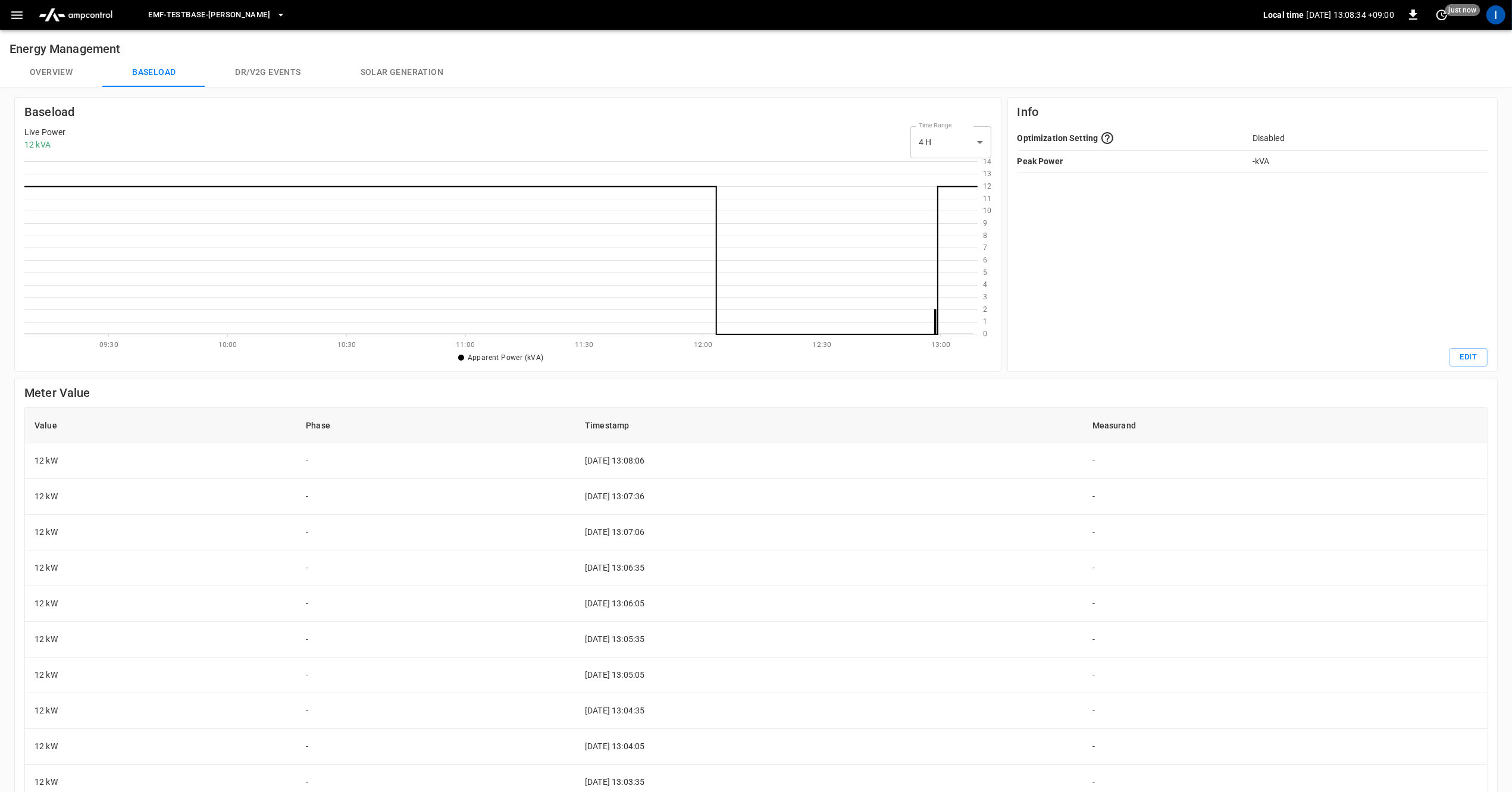
click at [935, 321] on icon at bounding box center [501, 260] width 953 height 149
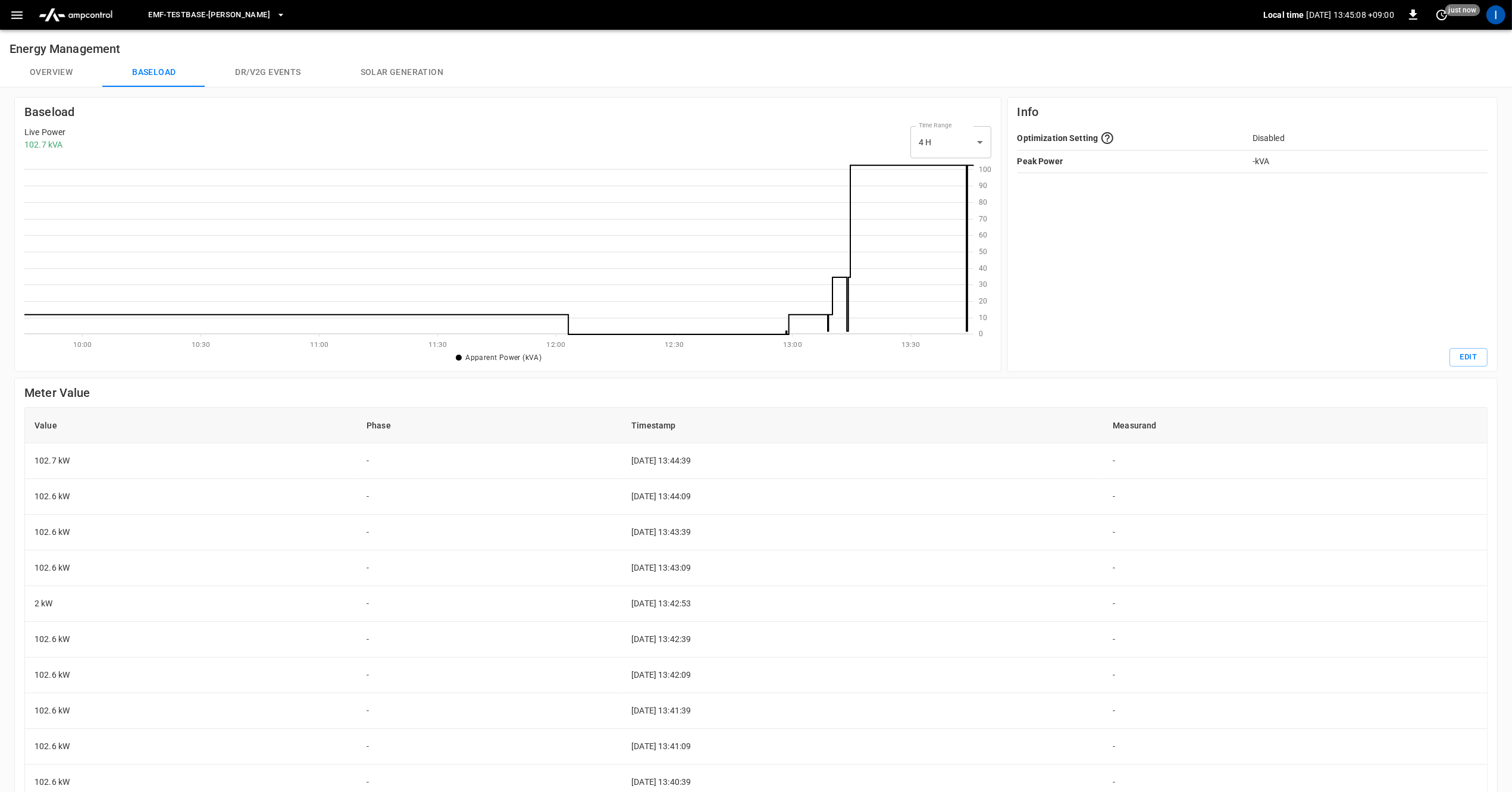
click at [966, 328] on icon at bounding box center [499, 248] width 950 height 172
click at [48, 459] on td "102.7 kW" at bounding box center [190, 461] width 332 height 36
click at [958, 150] on body "eMF-Testbase-Musashimurayama Local time 2025-08-30 13:50:37 +09:00 0 just now I…" at bounding box center [756, 504] width 1512 height 1010
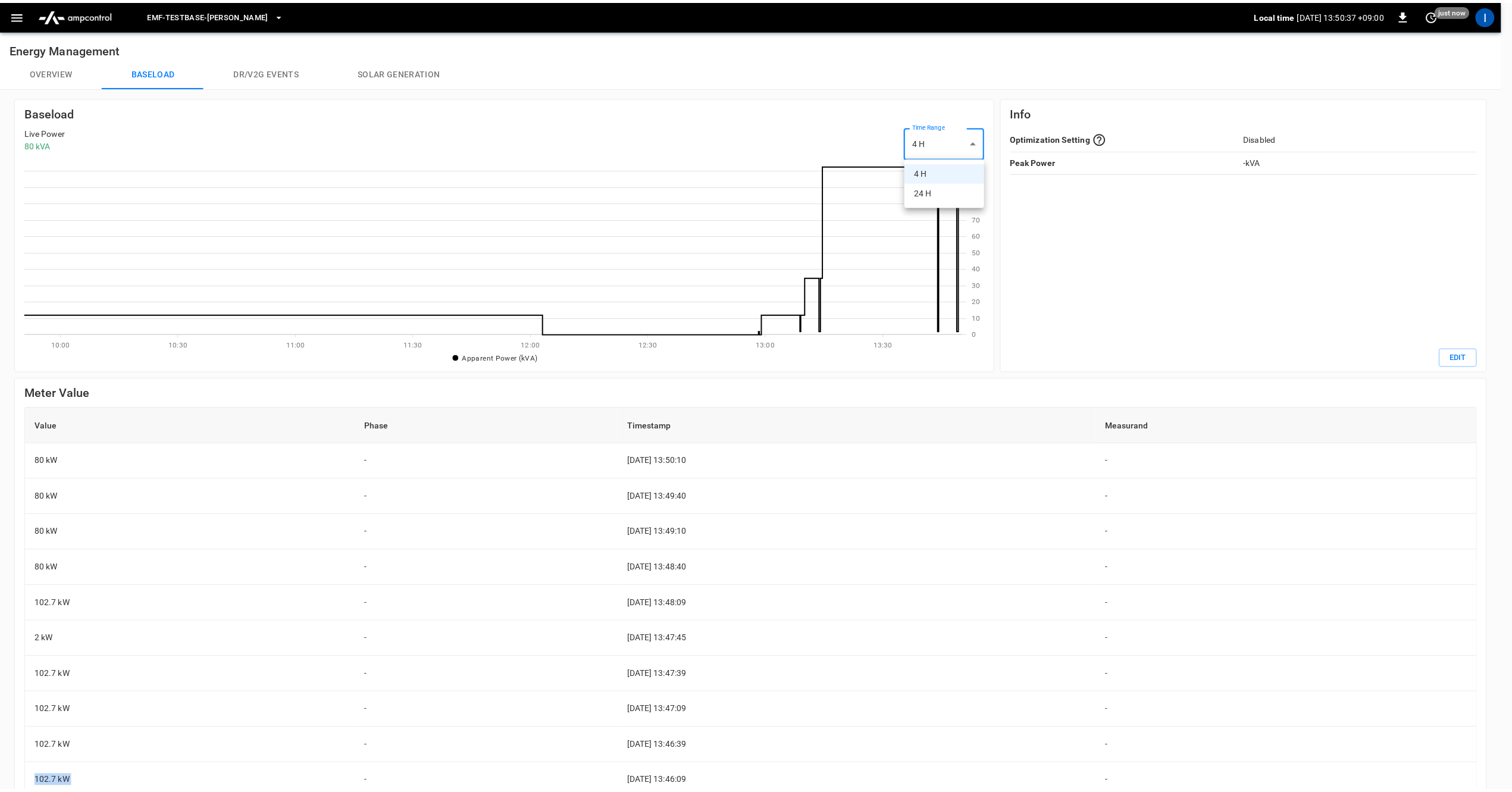
scroll to position [161, 937]
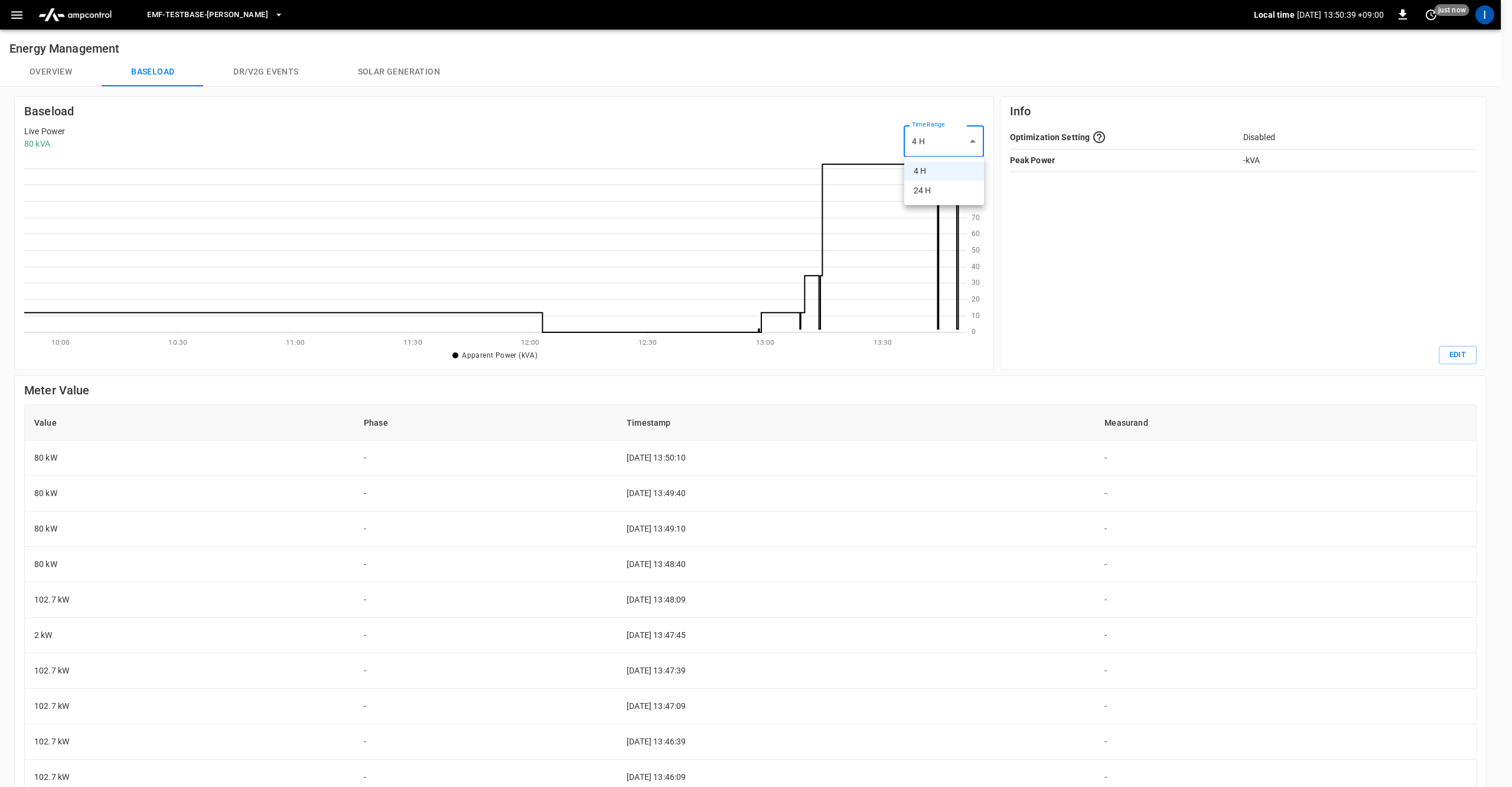
click at [807, 133] on div at bounding box center [756, 393] width 1512 height 787
click at [13, 13] on icon "button" at bounding box center [17, 15] width 15 height 15
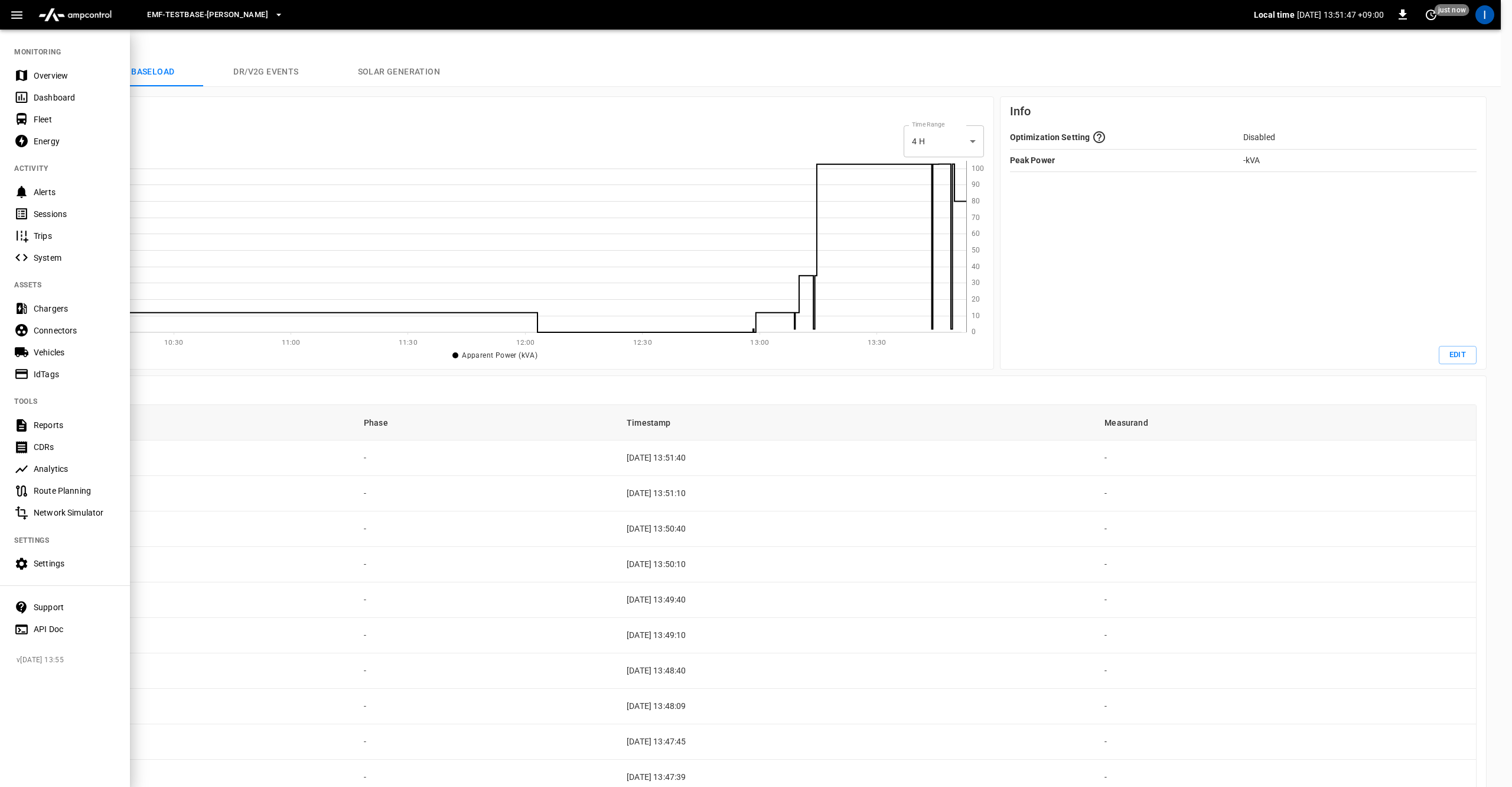
click at [215, 108] on div at bounding box center [756, 393] width 1512 height 787
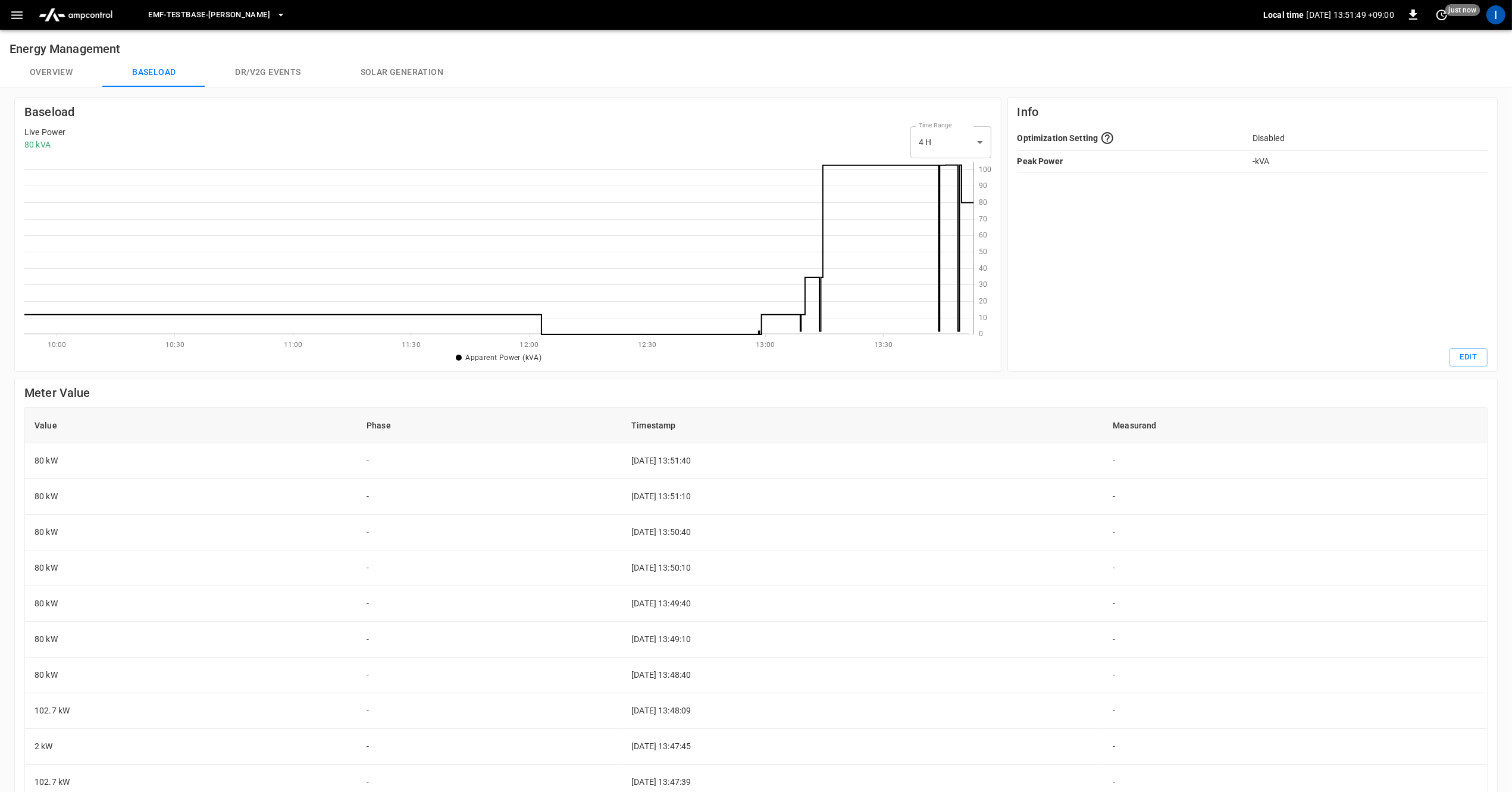
click at [60, 70] on button "Overview" at bounding box center [51, 73] width 102 height 28
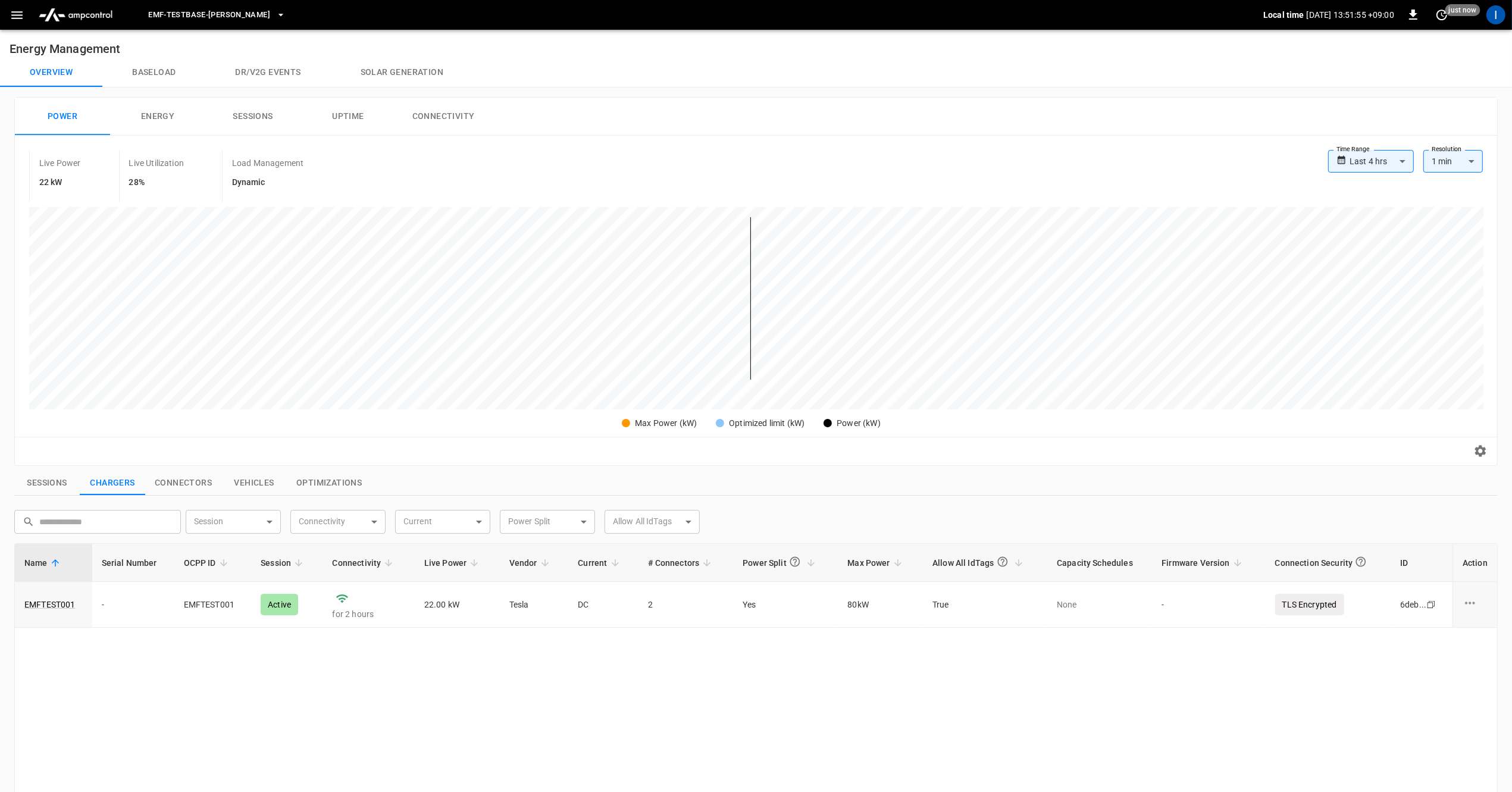
click at [15, 15] on icon "button" at bounding box center [17, 15] width 11 height 8
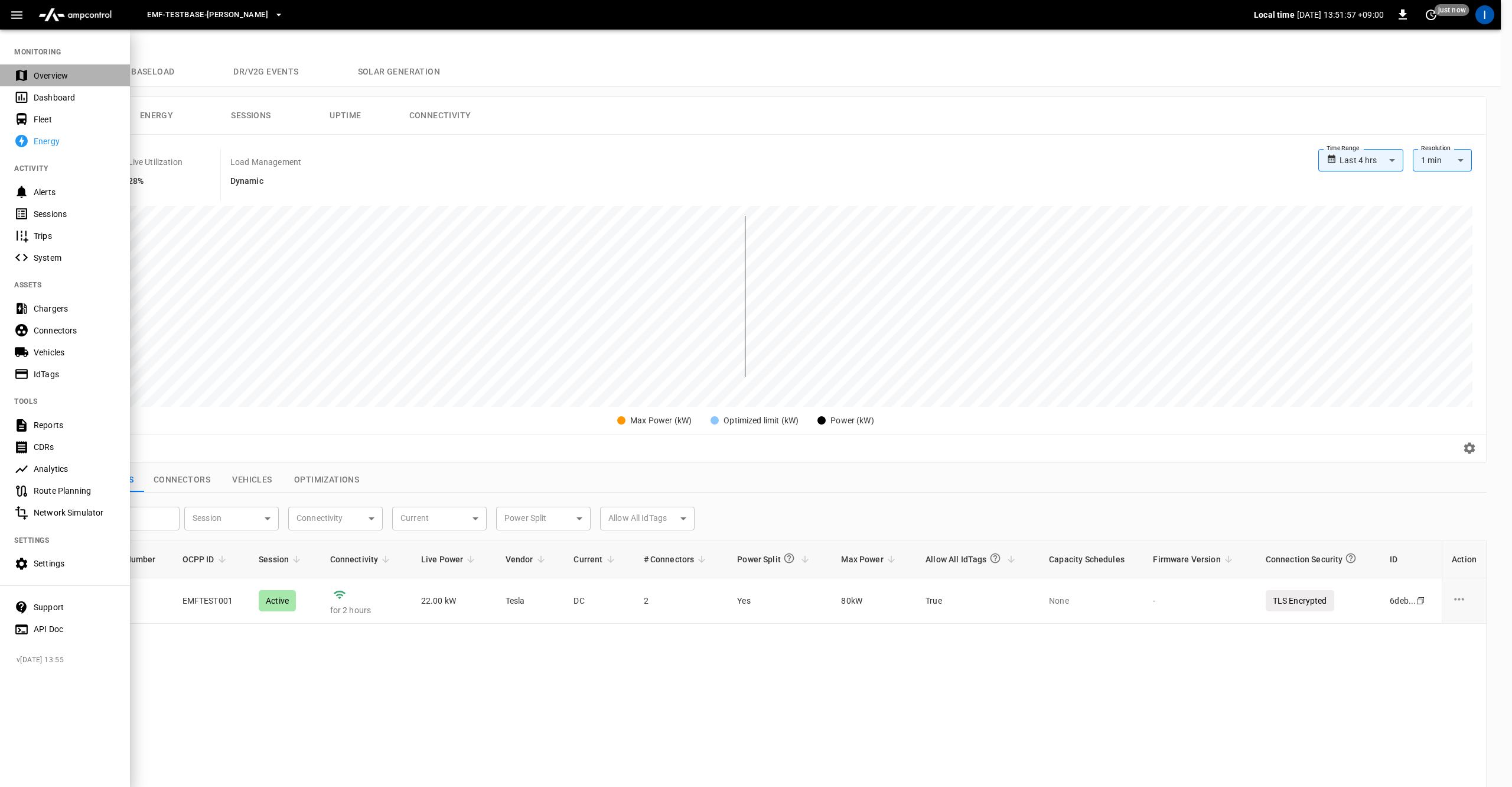
click at [48, 77] on div "Overview" at bounding box center [74, 75] width 82 height 12
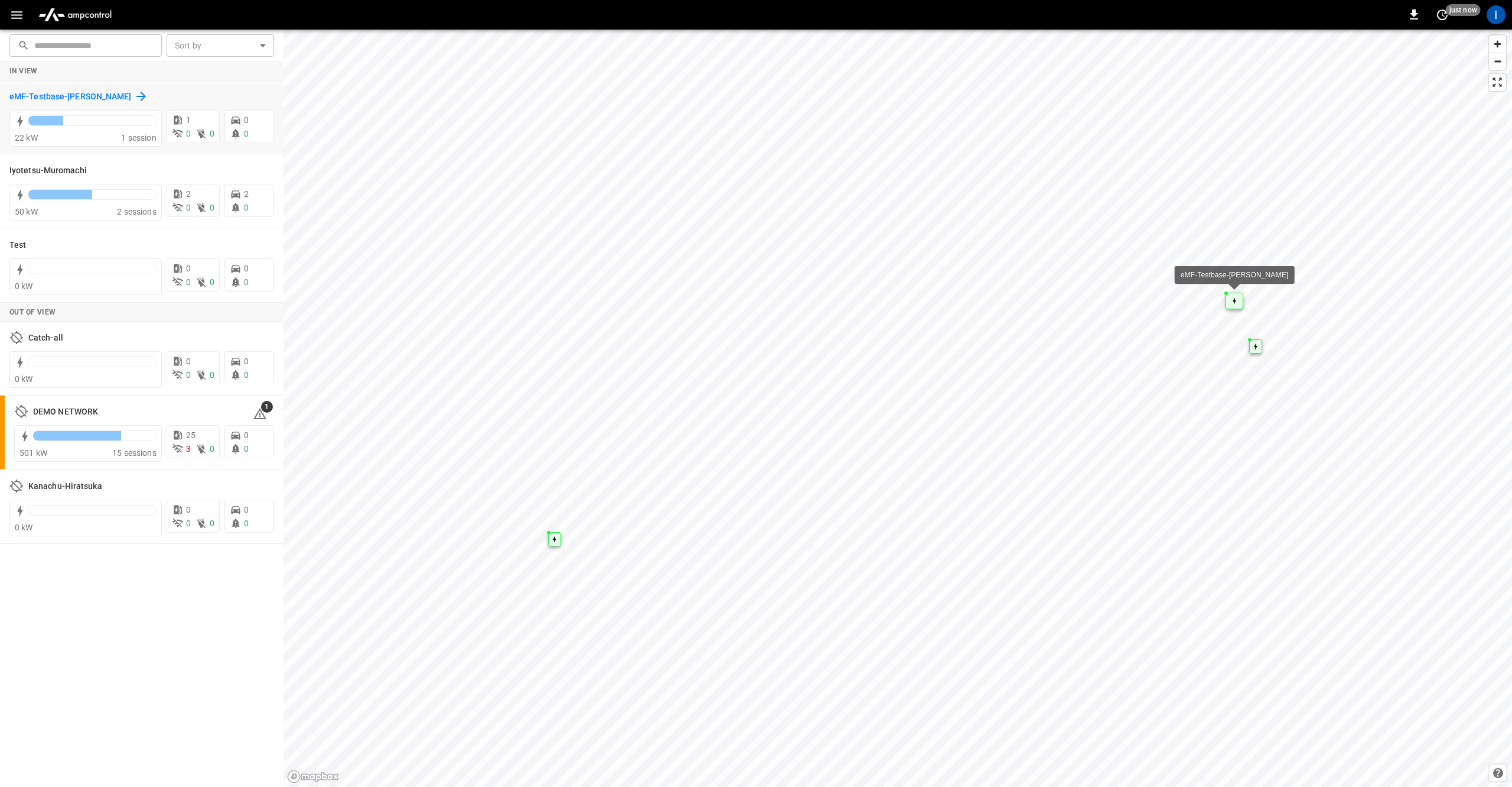
click at [144, 98] on icon at bounding box center [141, 96] width 14 height 14
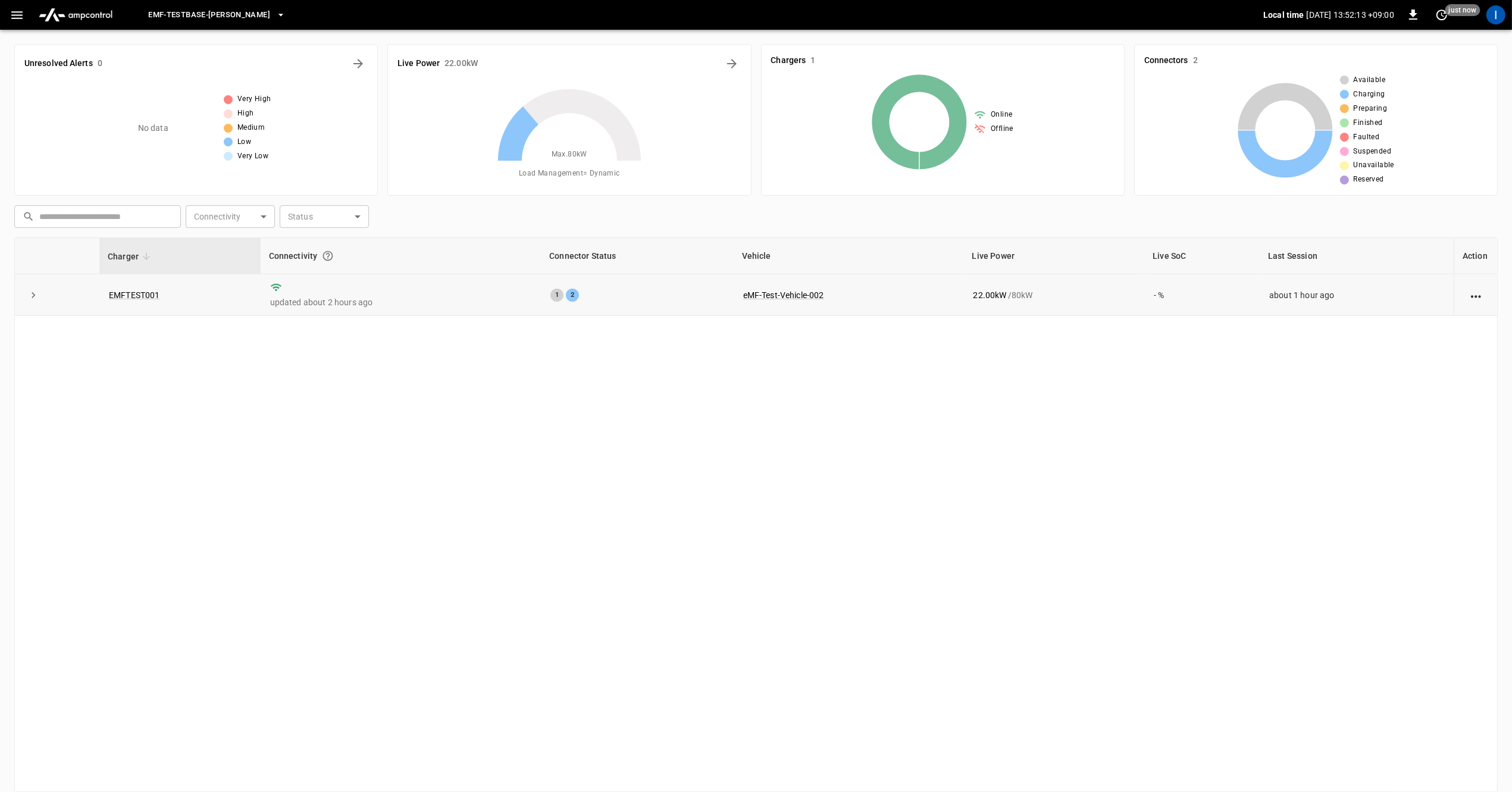
click at [1012, 291] on div "22.00 kW / 80 kW" at bounding box center [1054, 294] width 162 height 12
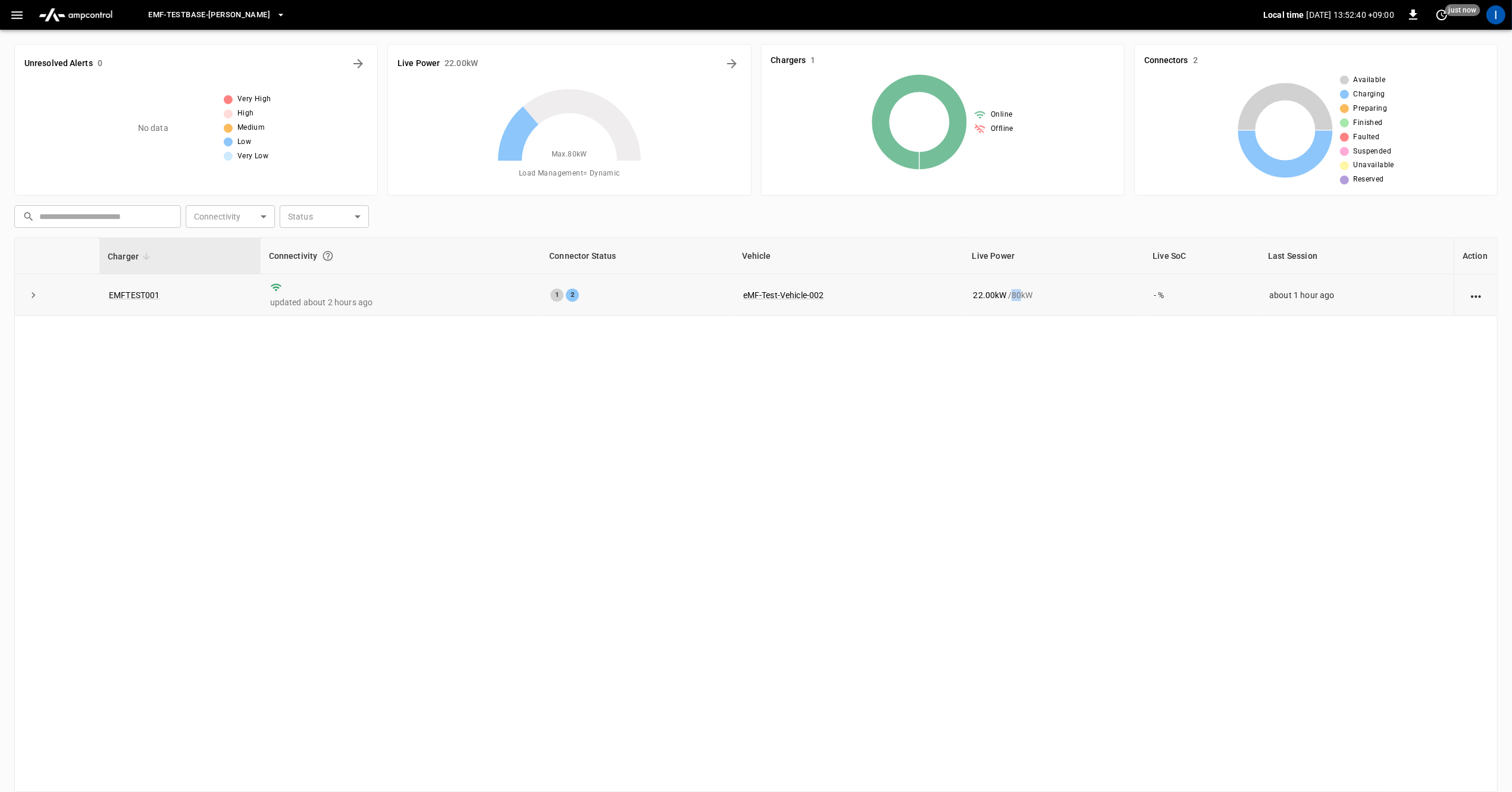
drag, startPoint x: 965, startPoint y: 292, endPoint x: 1001, endPoint y: 292, distance: 36.0
click at [1001, 292] on td "22.00 kW / 80 kW" at bounding box center [1054, 295] width 181 height 42
click at [15, 24] on button "button" at bounding box center [17, 14] width 25 height 22
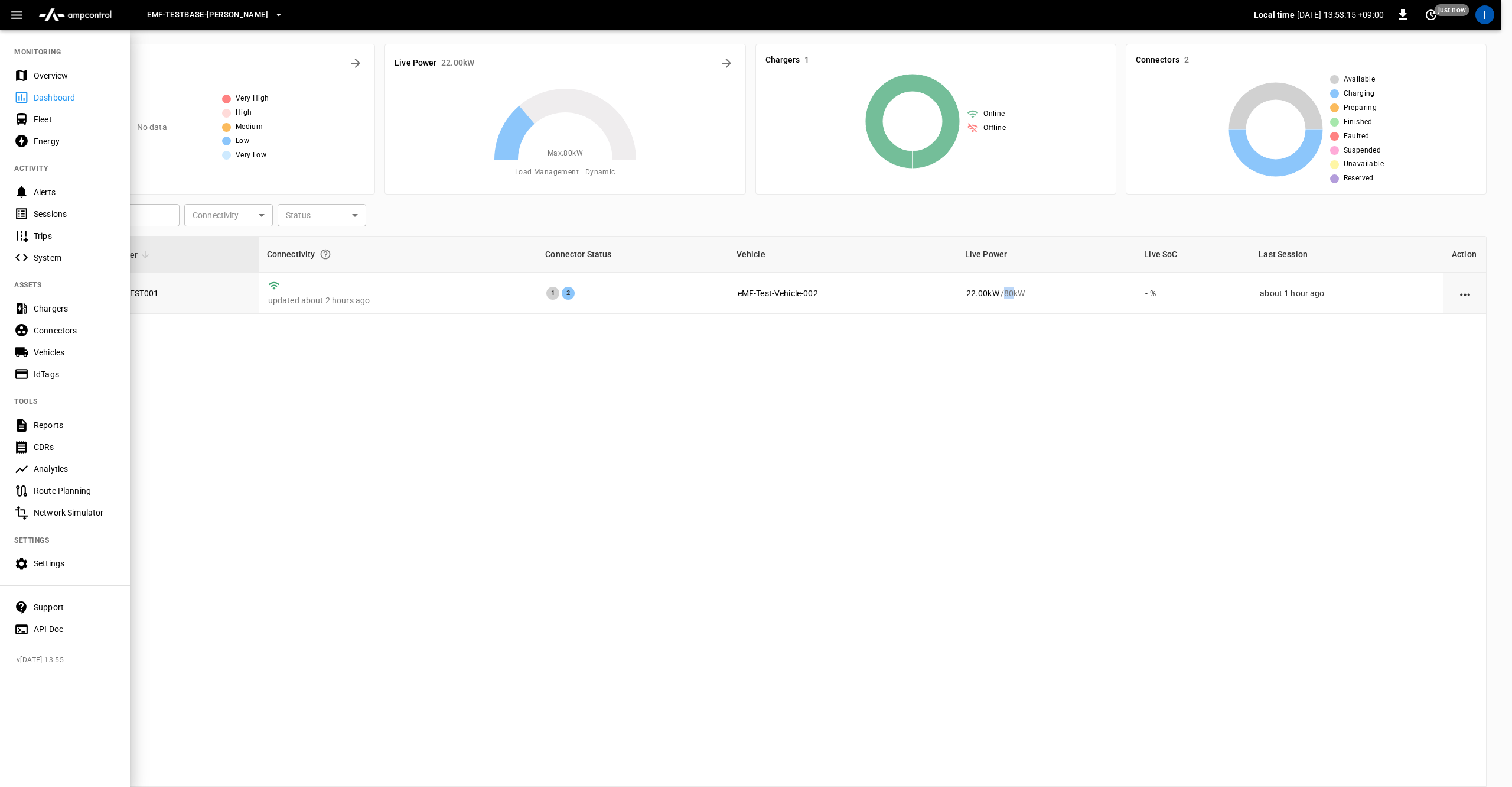
click at [279, 435] on div at bounding box center [756, 393] width 1512 height 787
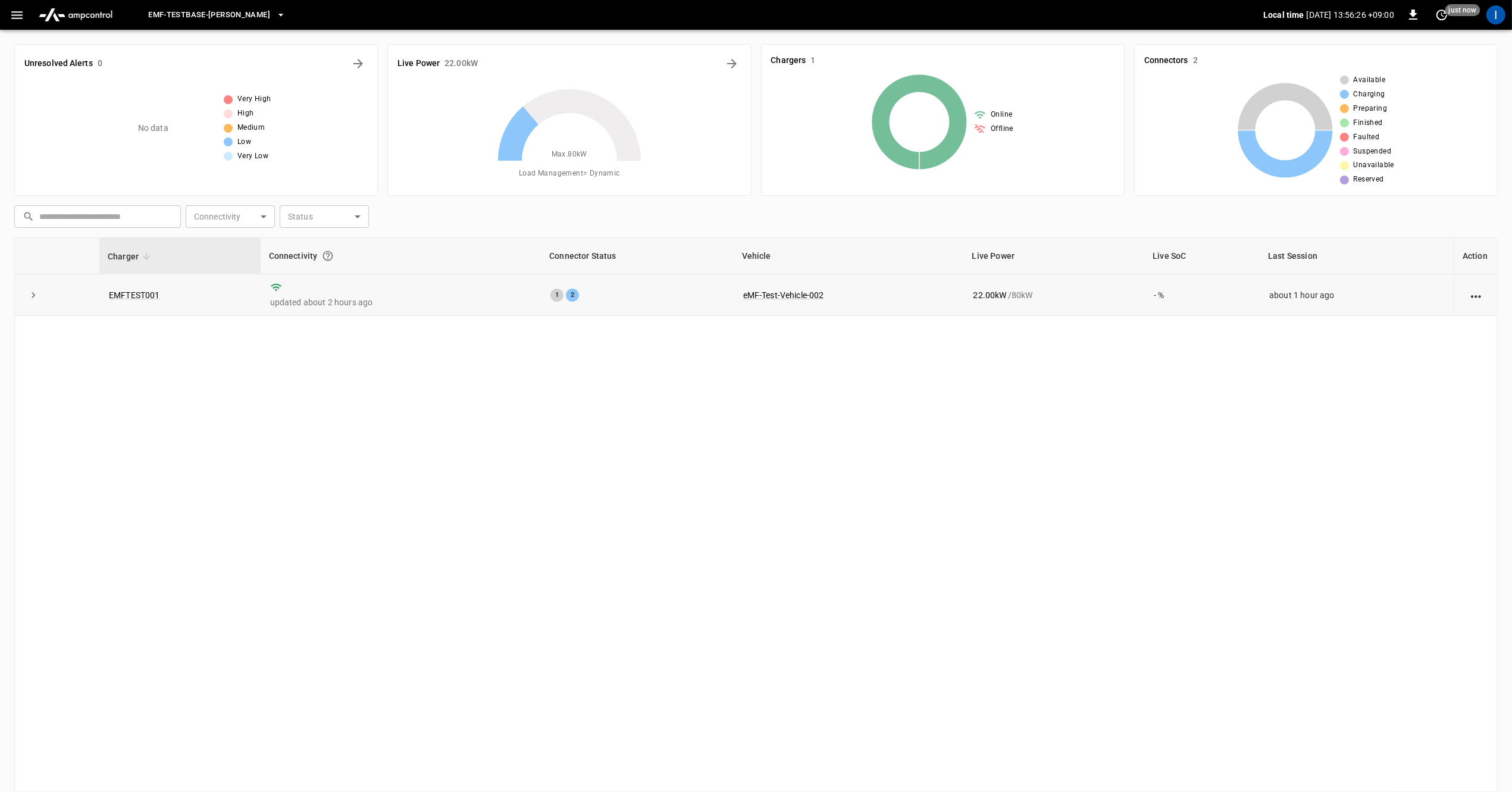
click at [973, 289] on p "22.00 kW" at bounding box center [989, 294] width 33 height 12
click at [25, 12] on button "button" at bounding box center [17, 14] width 25 height 22
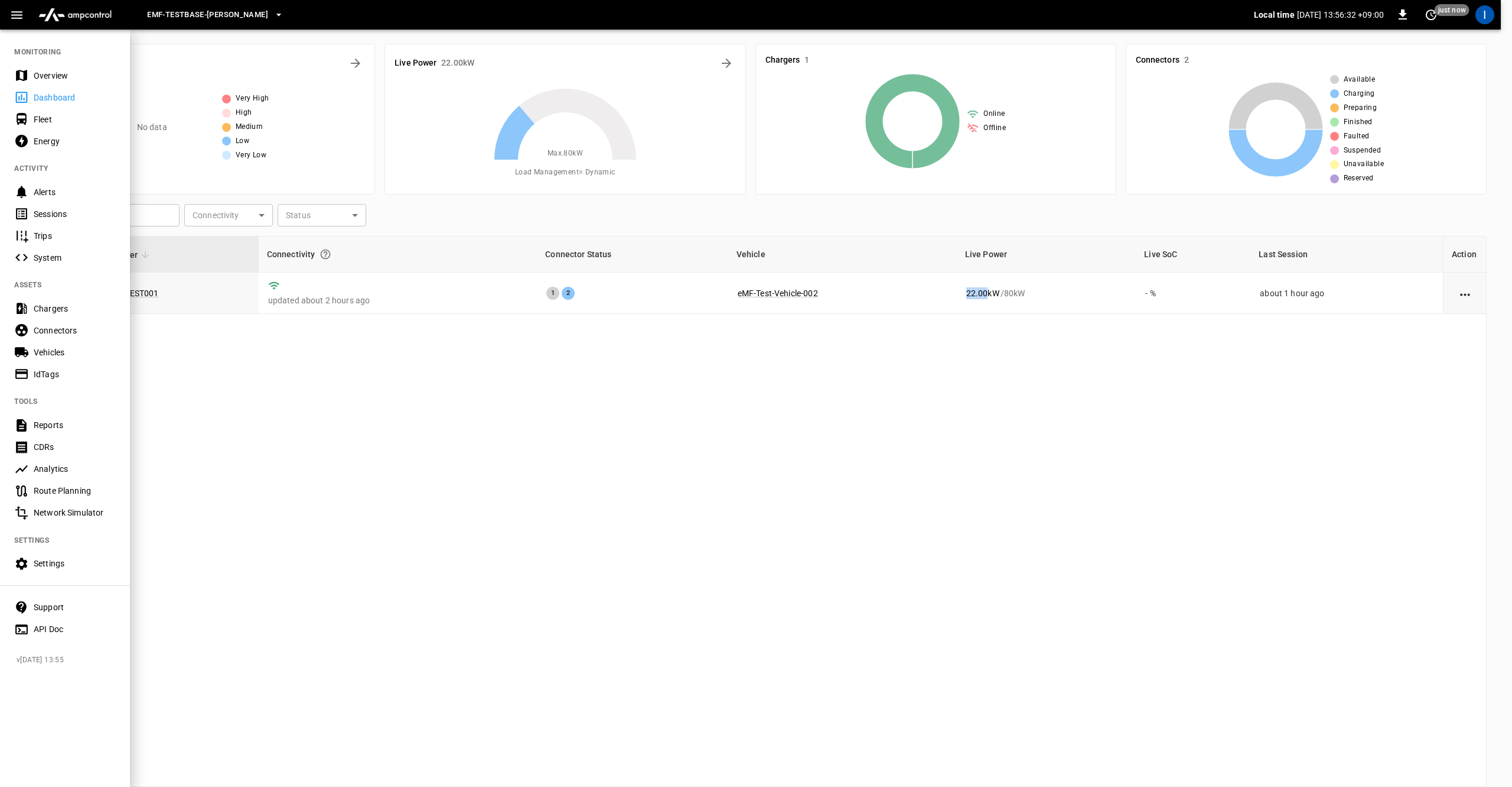
click at [43, 135] on div "Energy" at bounding box center [74, 141] width 82 height 12
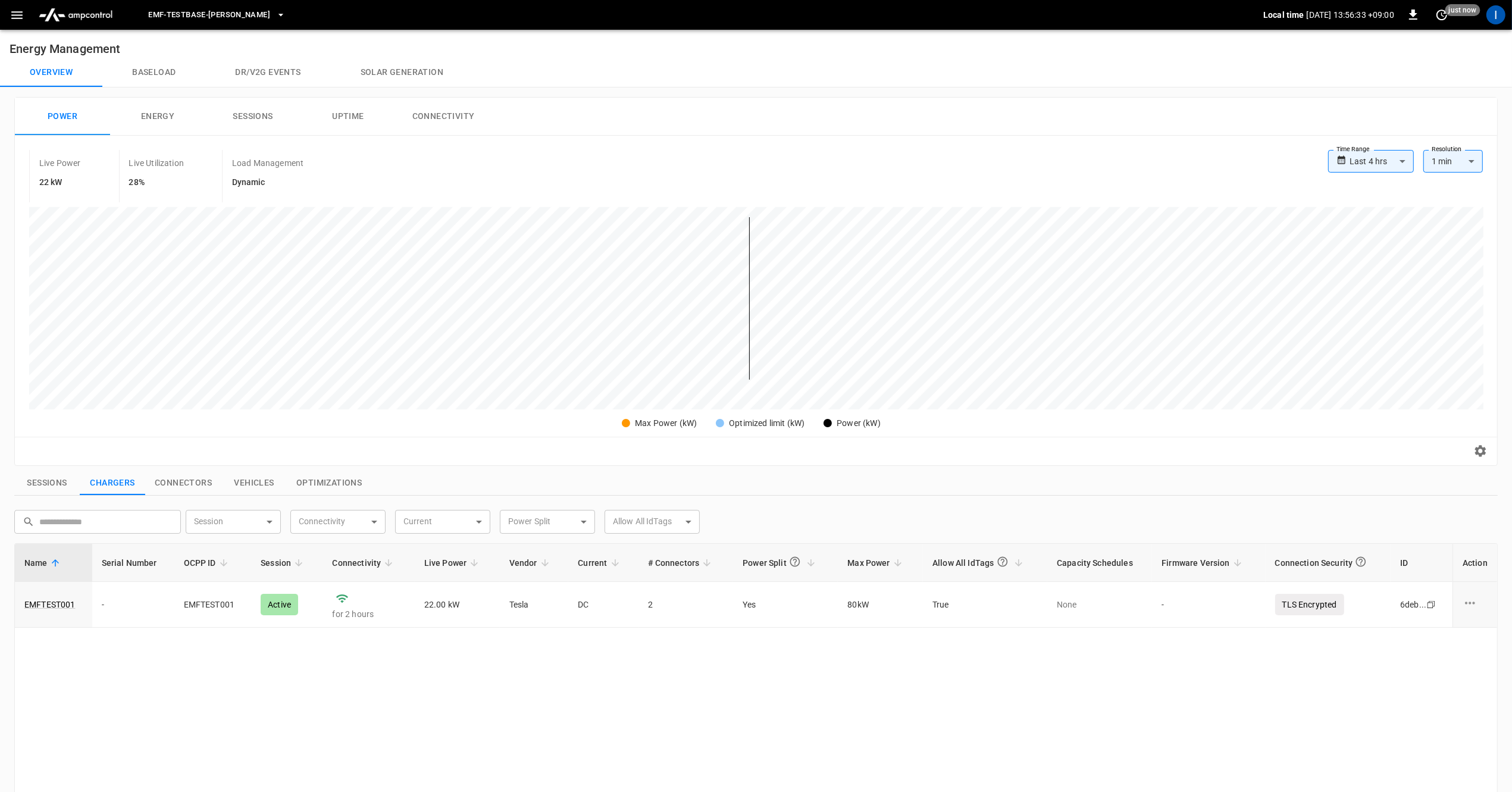
click at [150, 126] on button "Energy" at bounding box center [157, 116] width 96 height 38
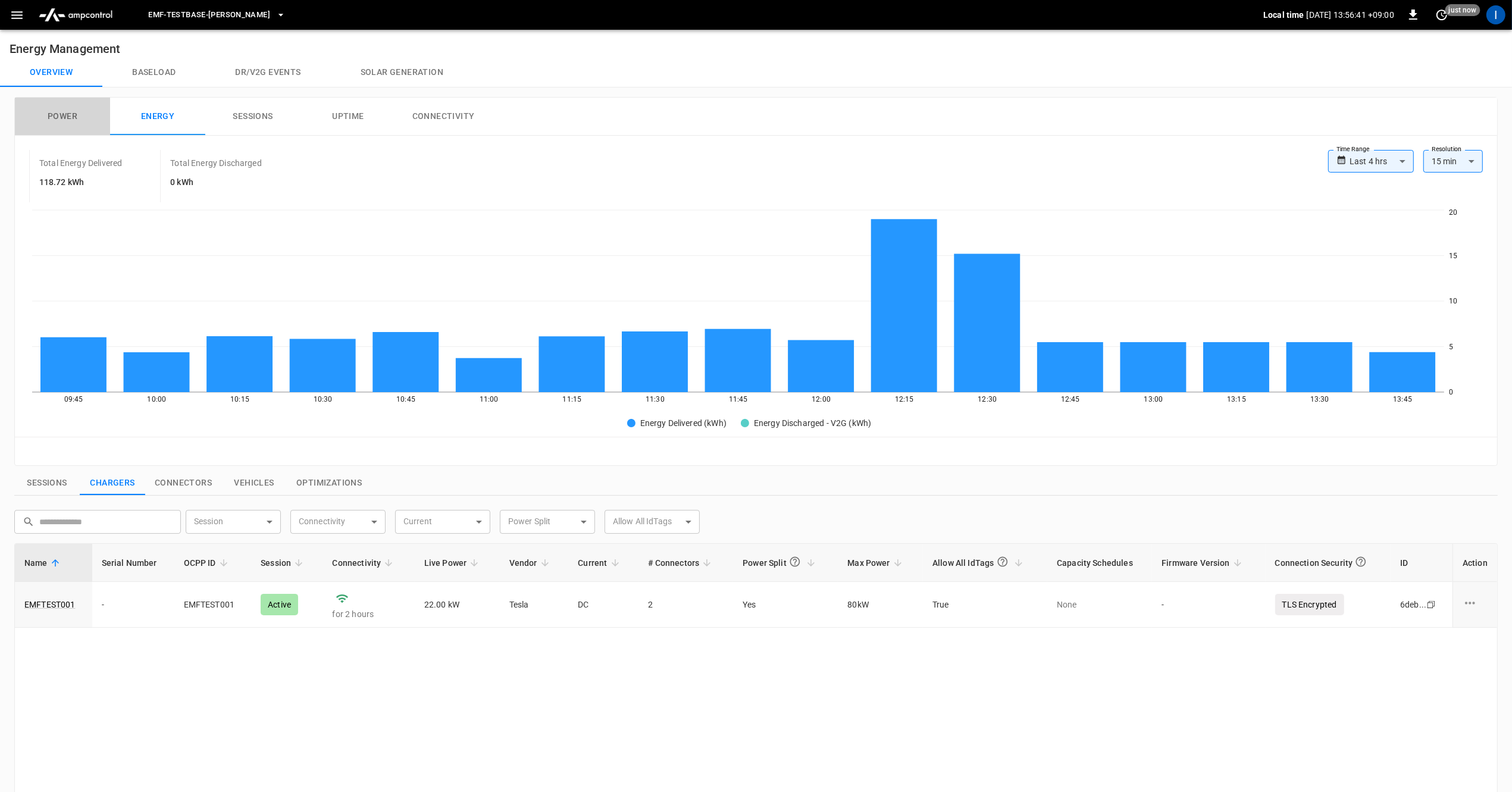
click at [73, 124] on button "Power" at bounding box center [62, 116] width 96 height 38
